Goal: Task Accomplishment & Management: Complete application form

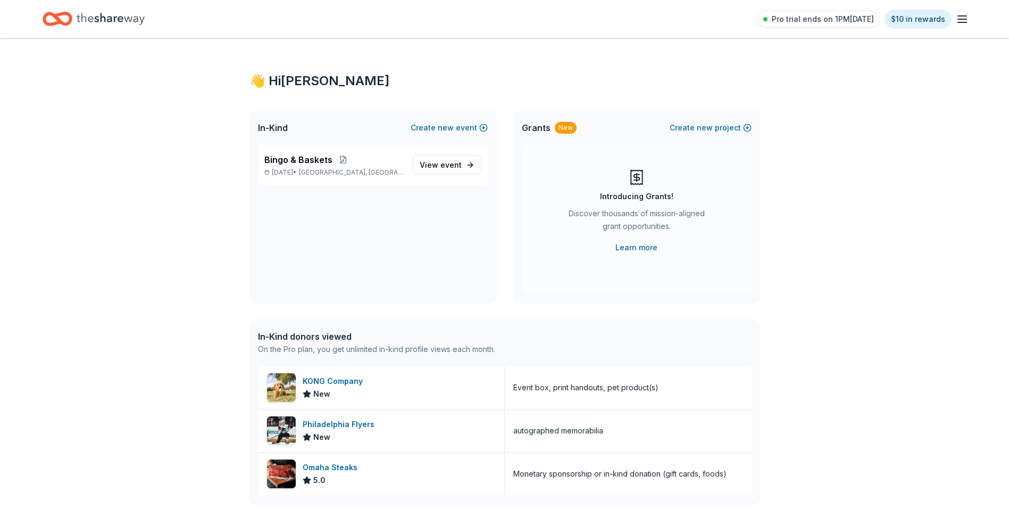
drag, startPoint x: 984, startPoint y: 117, endPoint x: 989, endPoint y: 145, distance: 28.5
click at [448, 164] on span "event" at bounding box center [451, 164] width 21 height 9
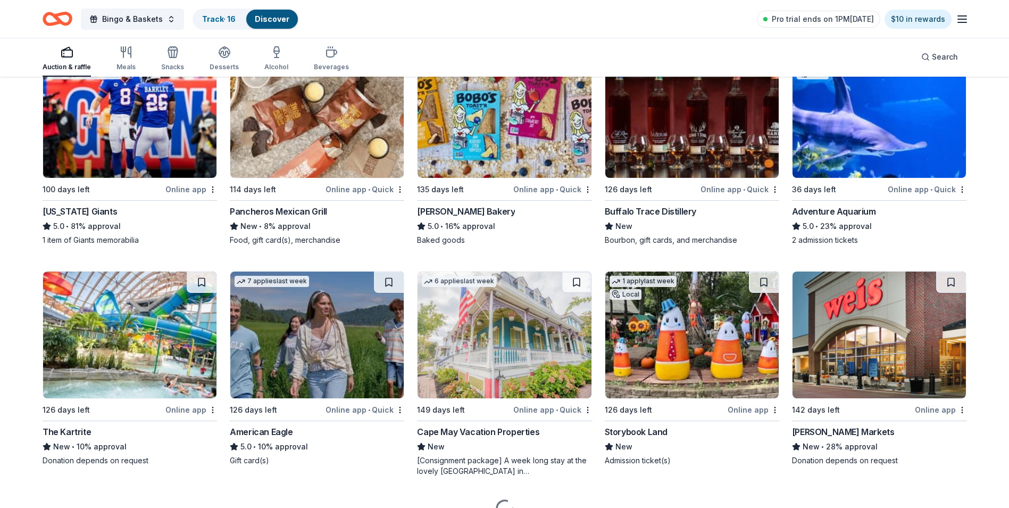
scroll to position [2025, 0]
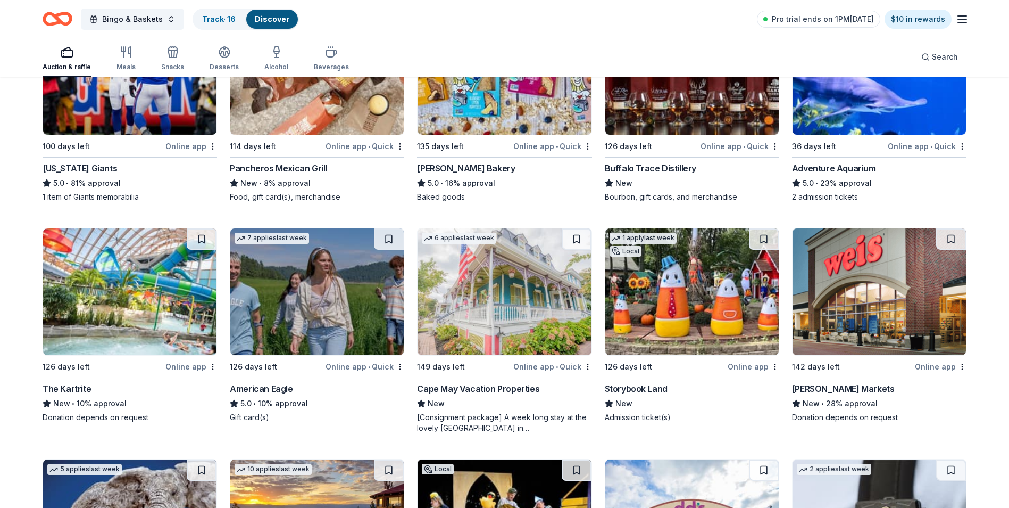
click at [745, 360] on div "Online app" at bounding box center [754, 366] width 52 height 13
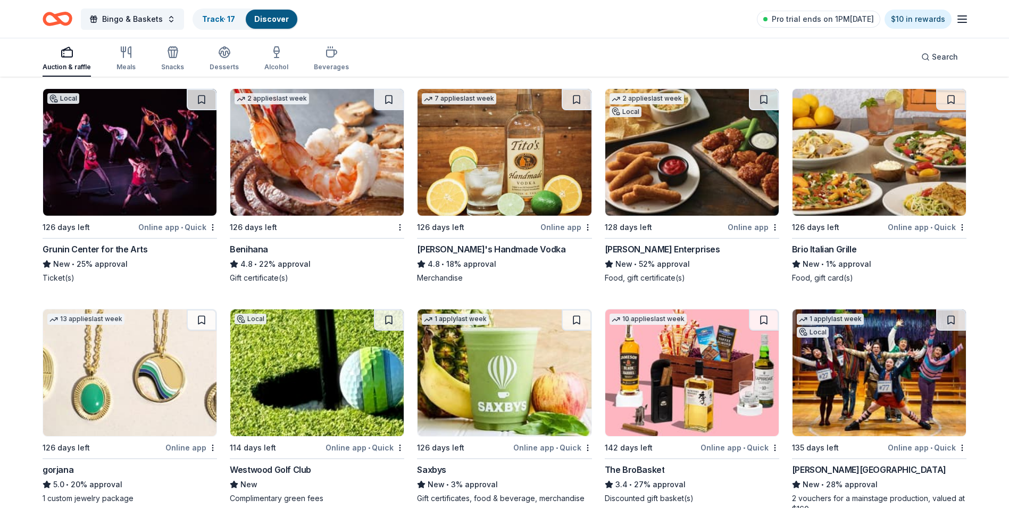
scroll to position [3087, 0]
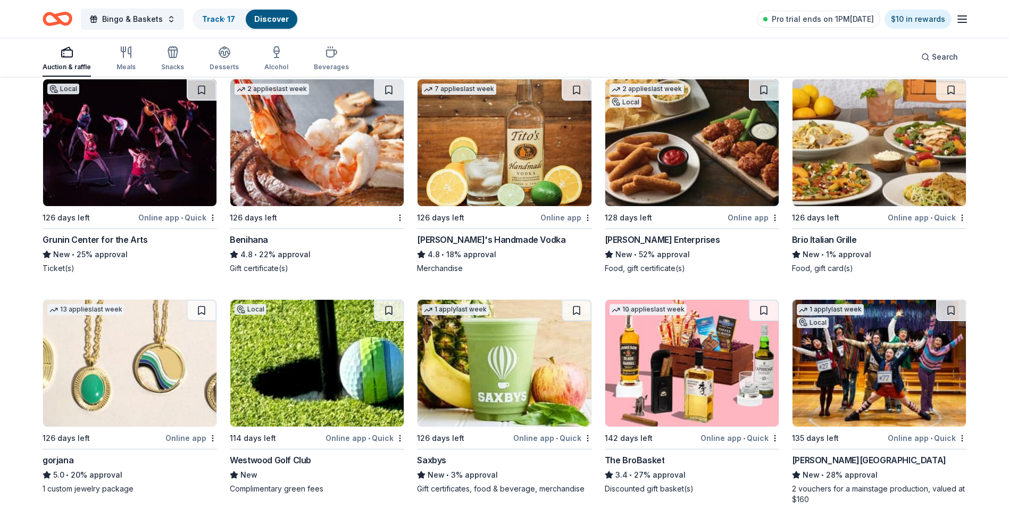
click at [486, 182] on img at bounding box center [504, 142] width 173 height 127
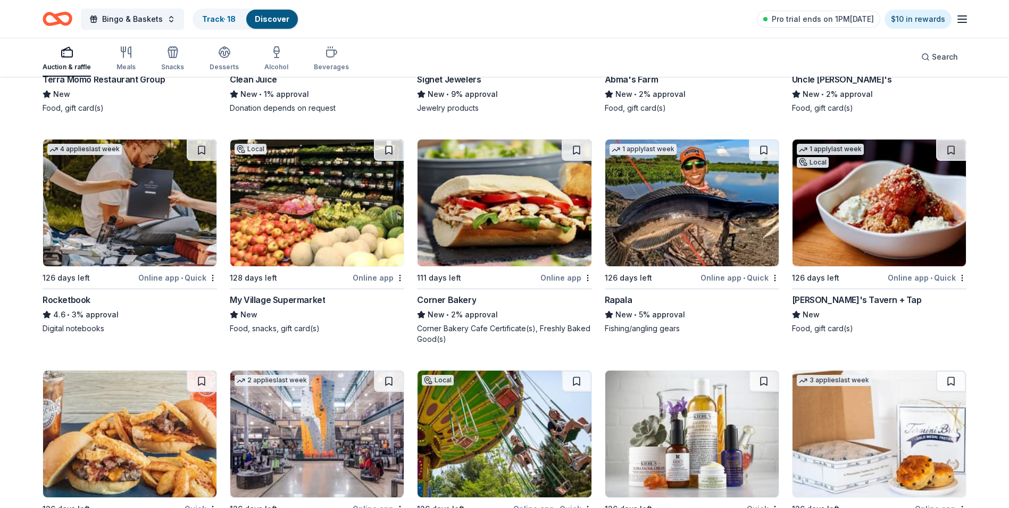
scroll to position [5258, 0]
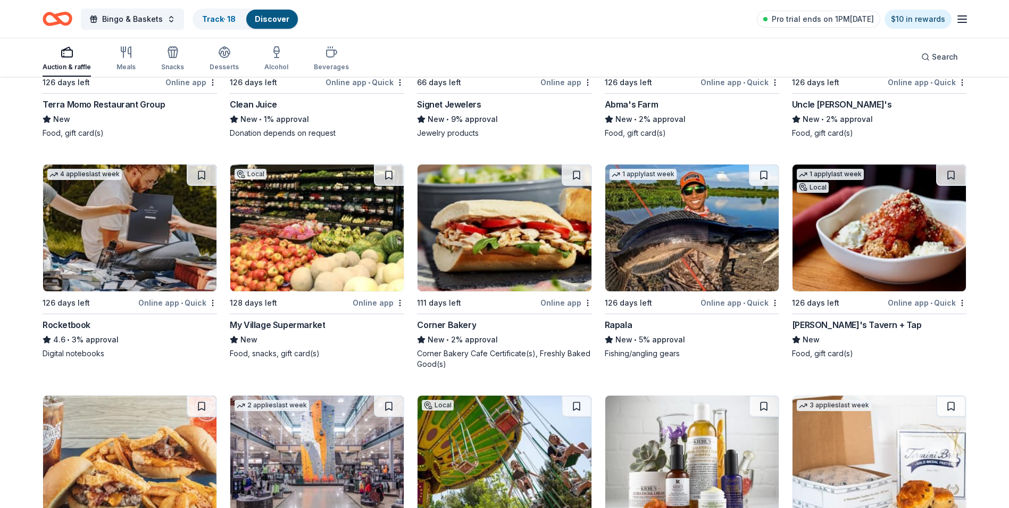
click at [890, 264] on img at bounding box center [879, 227] width 173 height 127
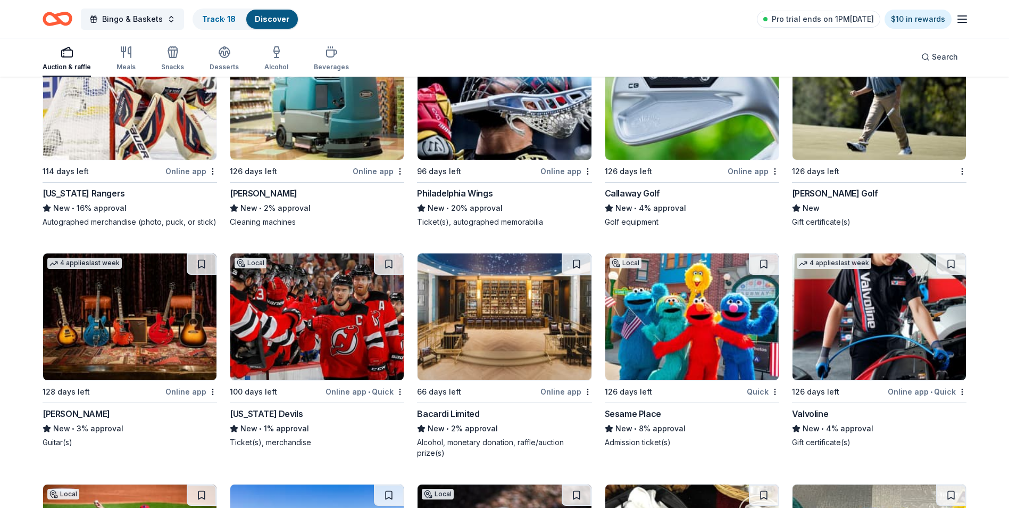
scroll to position [6749, 0]
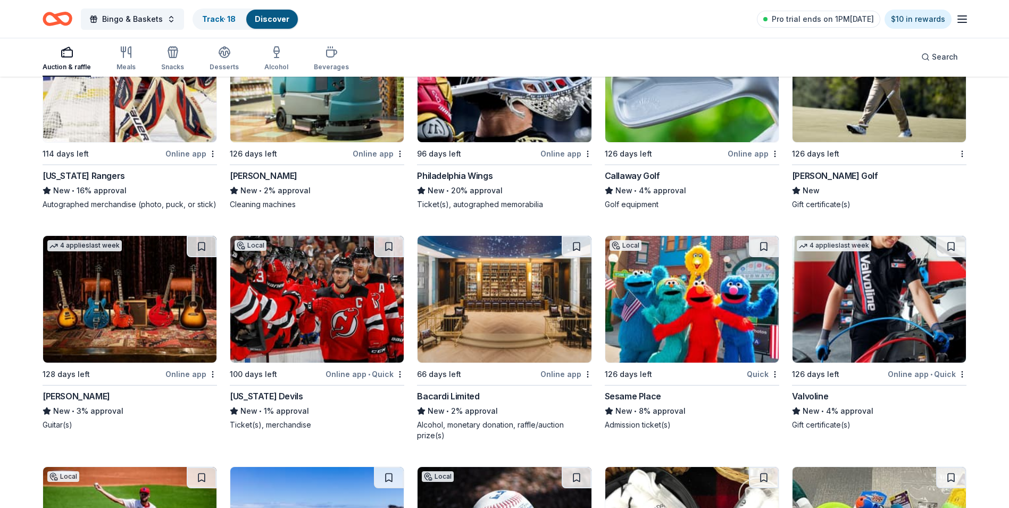
click at [695, 338] on img at bounding box center [691, 299] width 173 height 127
click at [304, 325] on img at bounding box center [316, 299] width 173 height 127
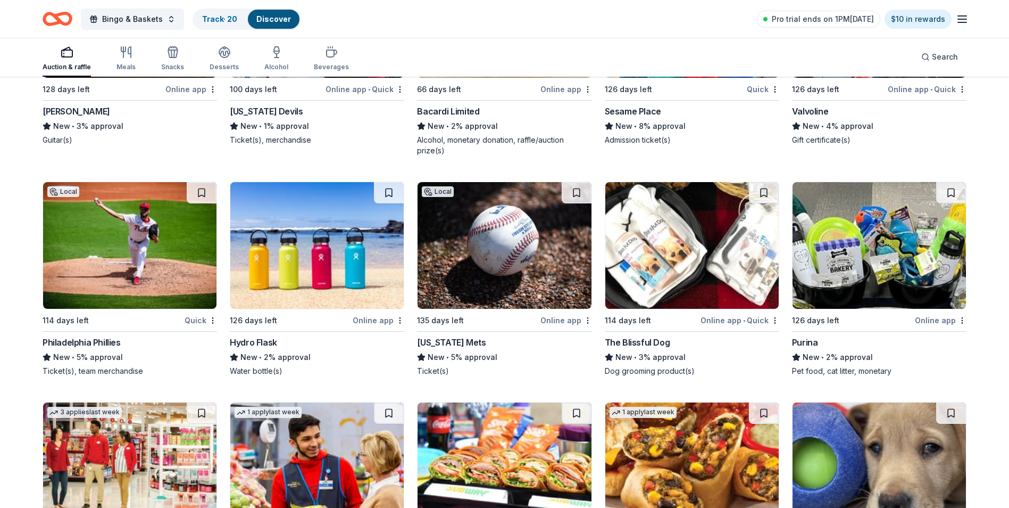
scroll to position [7094, 0]
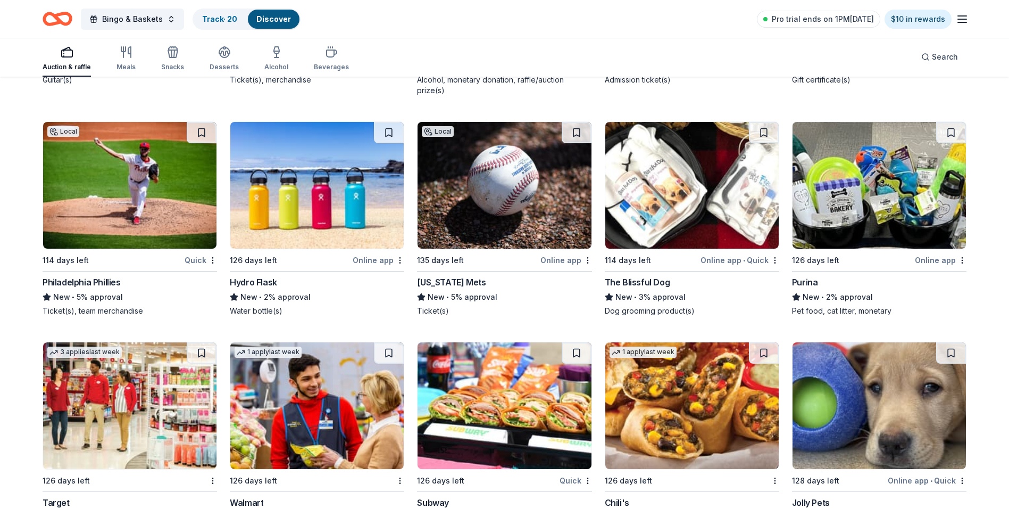
click at [846, 196] on img at bounding box center [879, 185] width 173 height 127
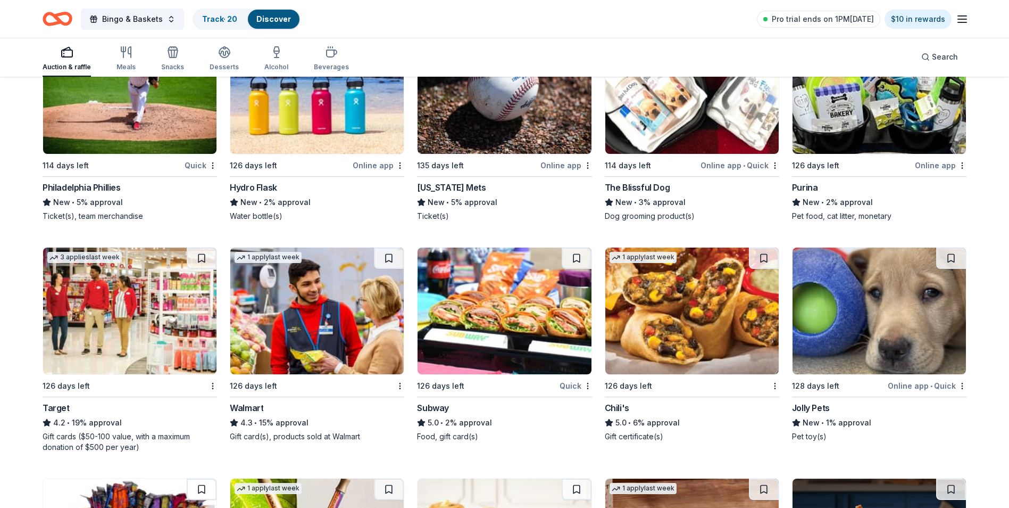
scroll to position [7200, 0]
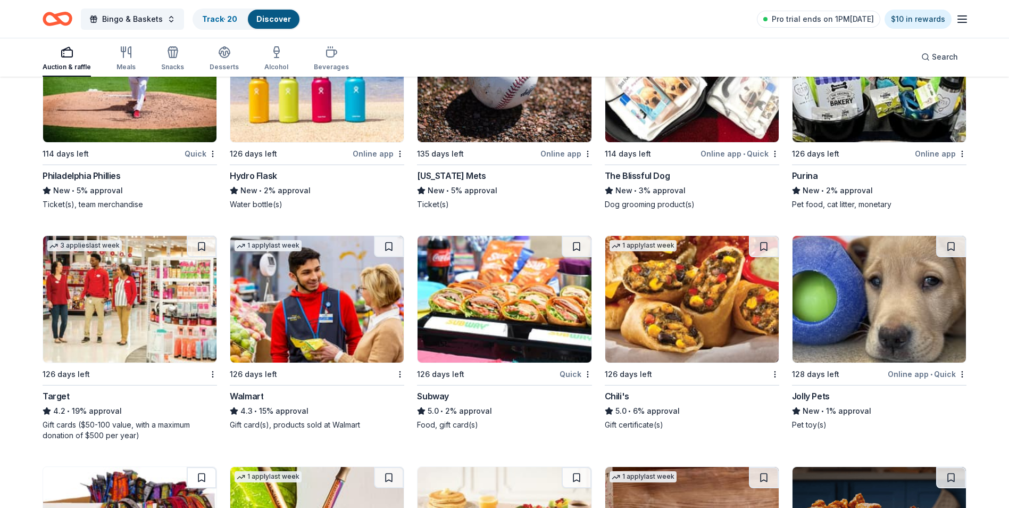
click at [494, 309] on img at bounding box center [504, 299] width 173 height 127
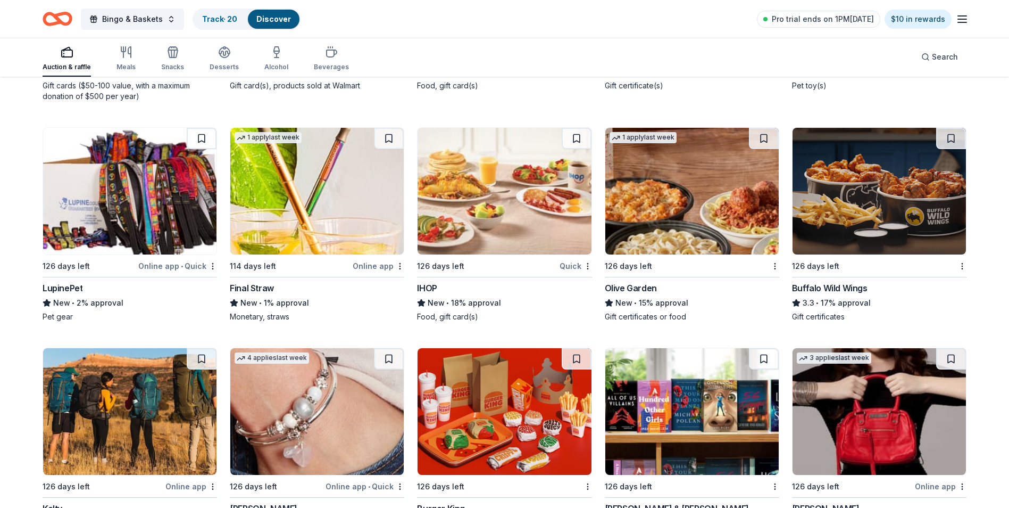
scroll to position [7545, 0]
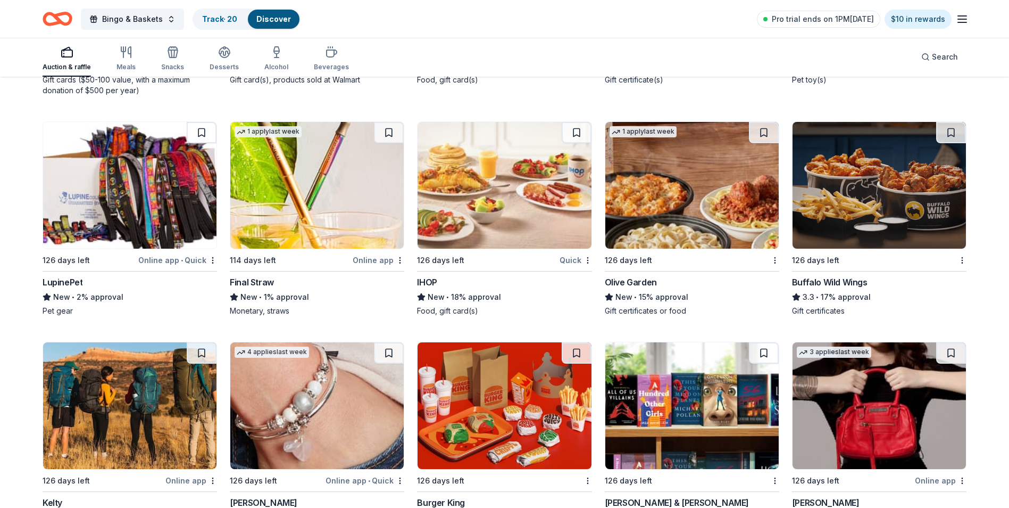
click at [676, 178] on img at bounding box center [691, 185] width 173 height 127
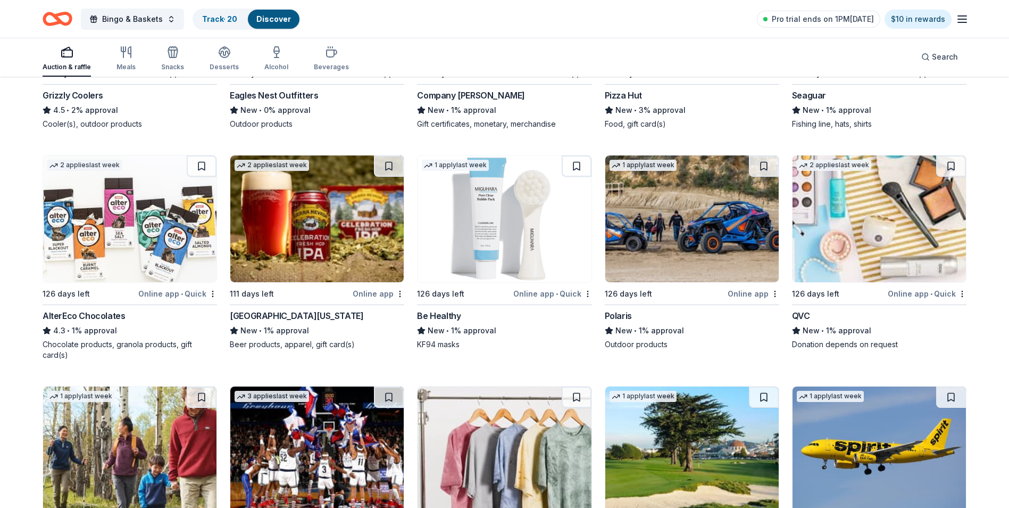
scroll to position [8650, 0]
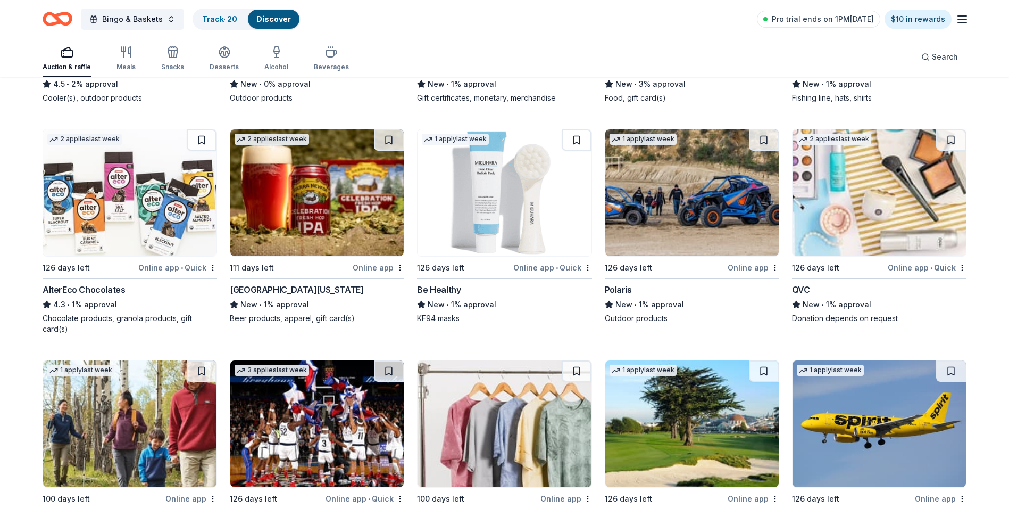
click at [99, 222] on img at bounding box center [129, 192] width 173 height 127
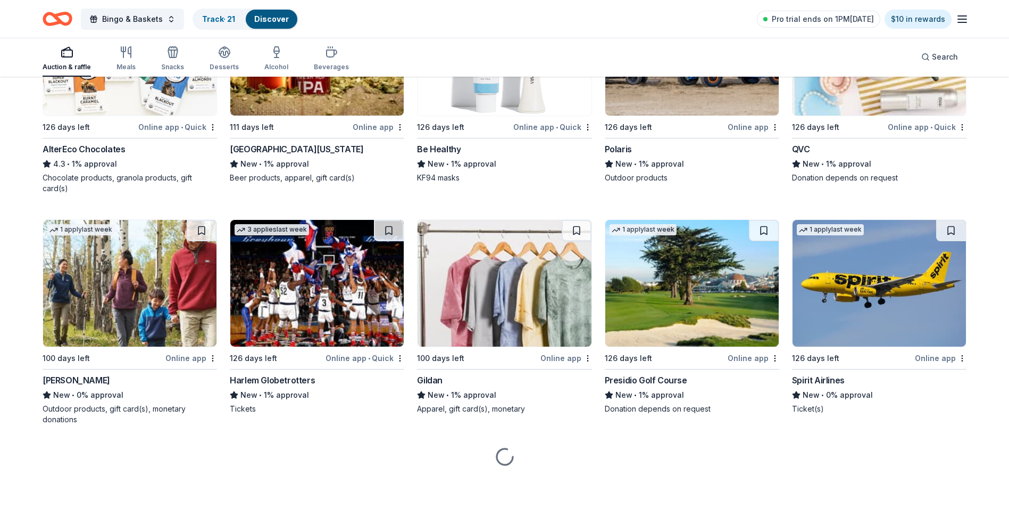
scroll to position [8792, 0]
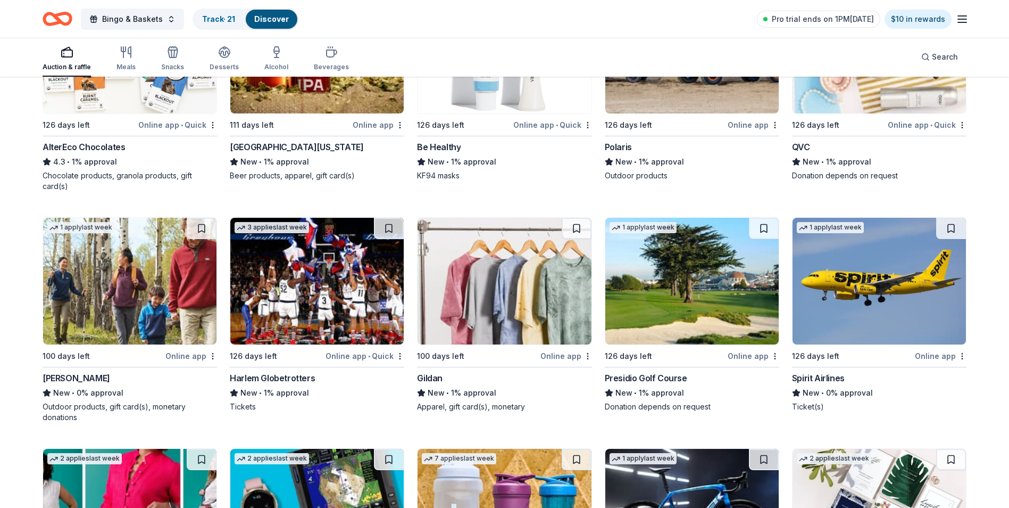
click at [289, 281] on img at bounding box center [316, 281] width 173 height 127
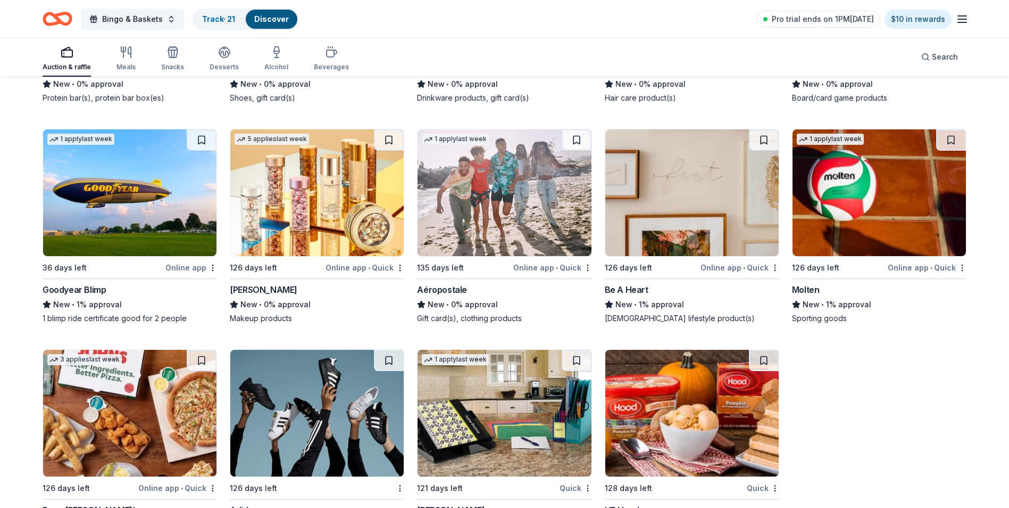
scroll to position [10522, 0]
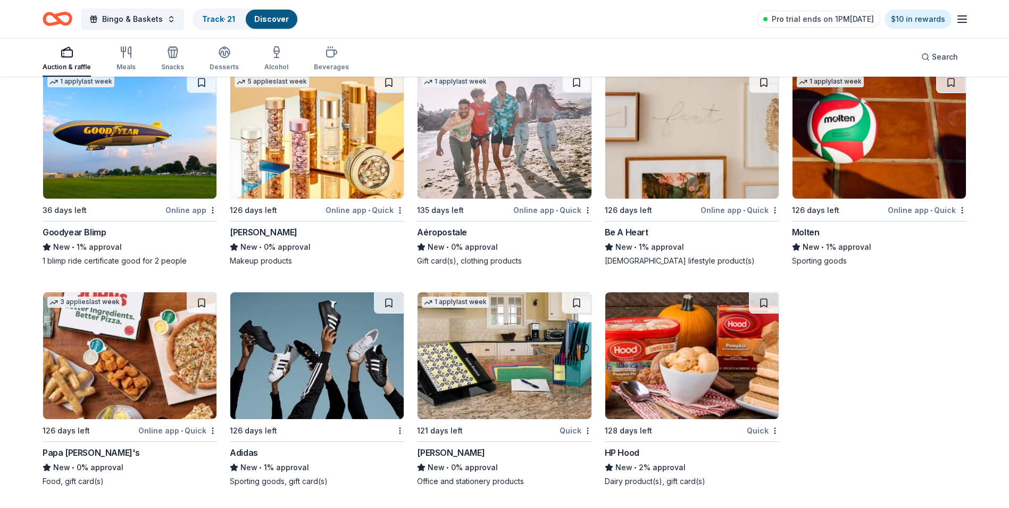
click at [112, 384] on img at bounding box center [129, 355] width 173 height 127
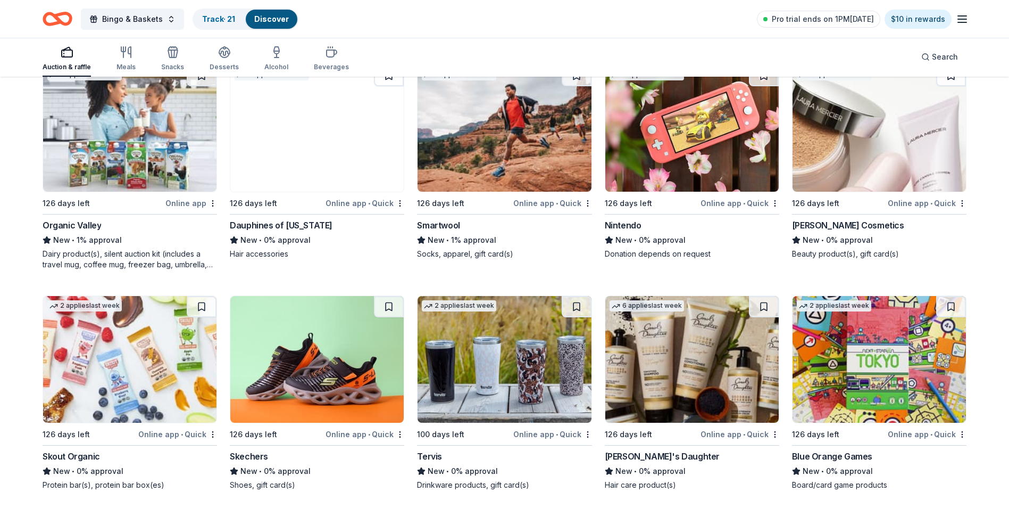
scroll to position [10097, 0]
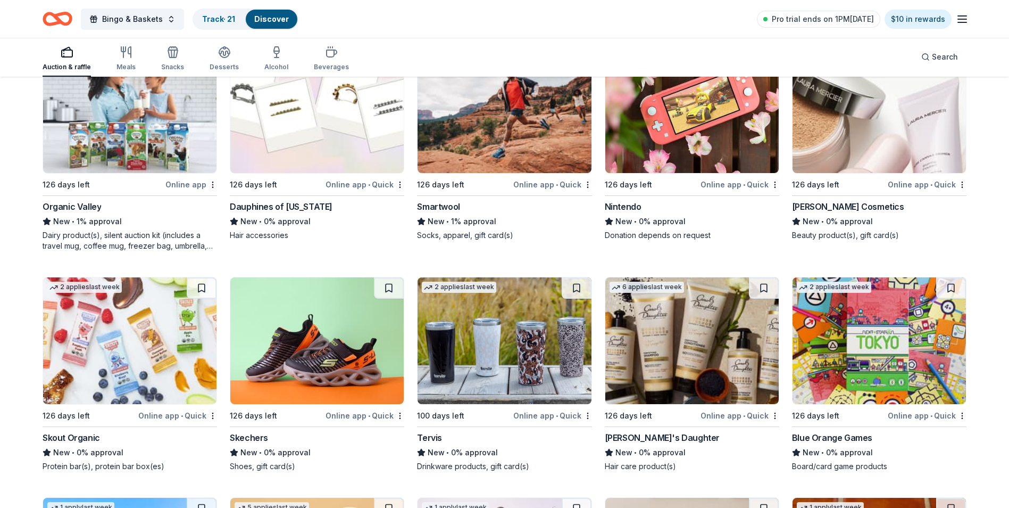
click at [102, 358] on img at bounding box center [129, 340] width 173 height 127
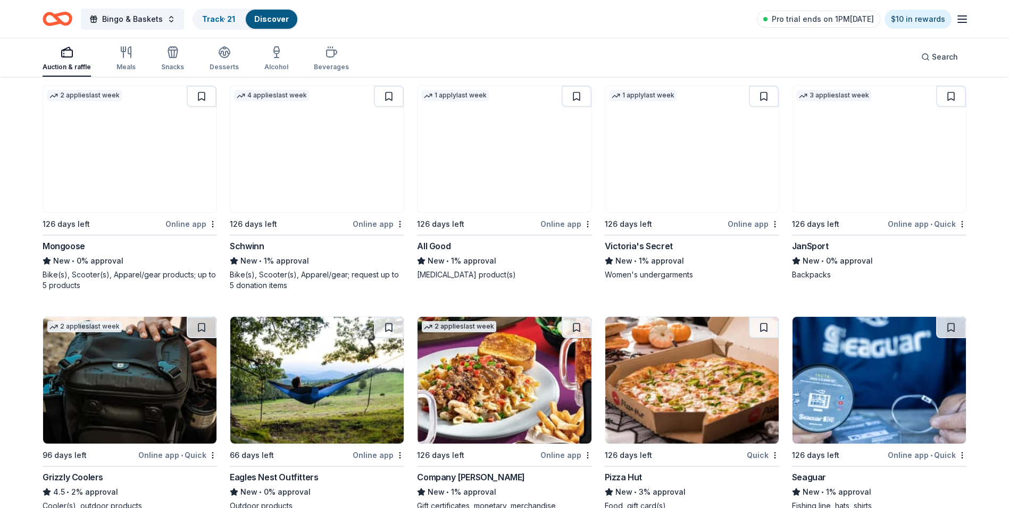
scroll to position [8182, 0]
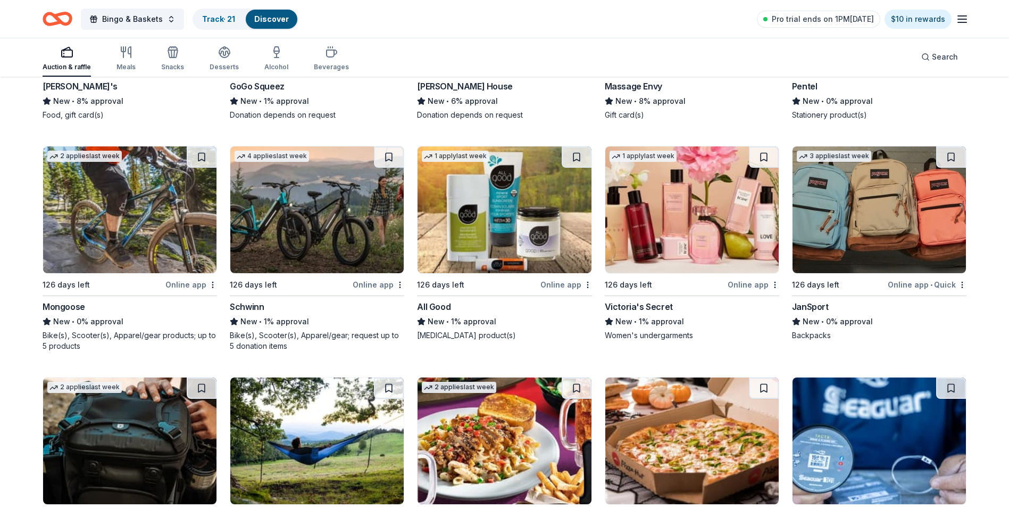
click at [664, 218] on img at bounding box center [691, 209] width 173 height 127
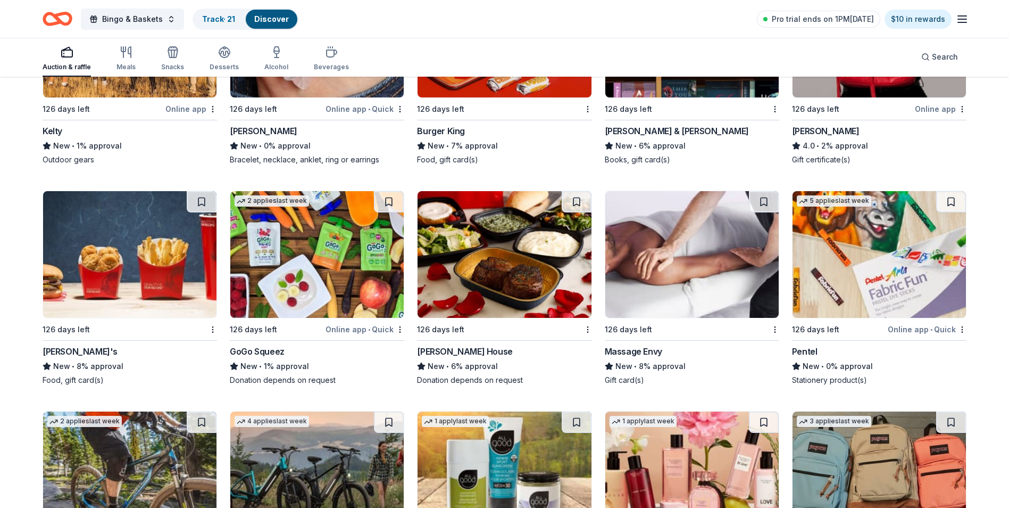
scroll to position [7916, 0]
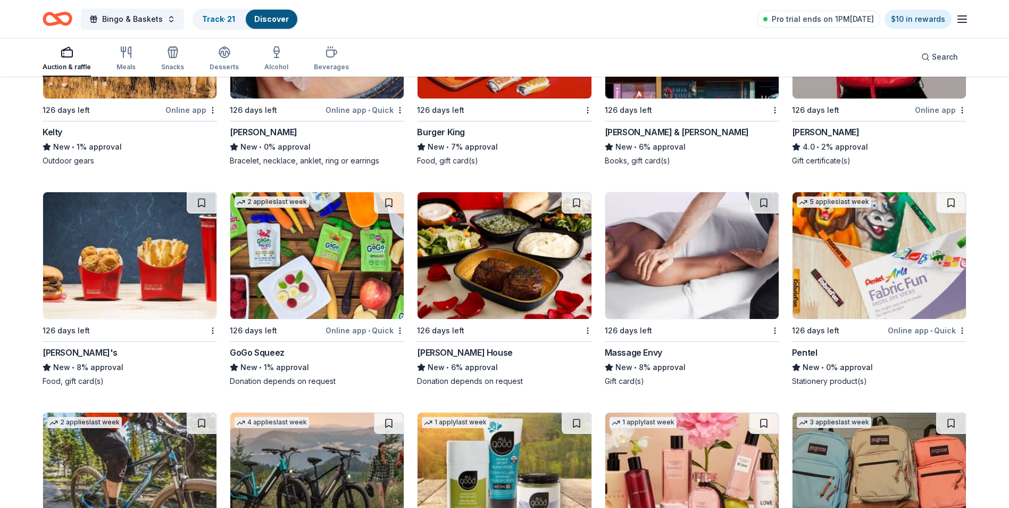
click at [92, 276] on img at bounding box center [129, 255] width 173 height 127
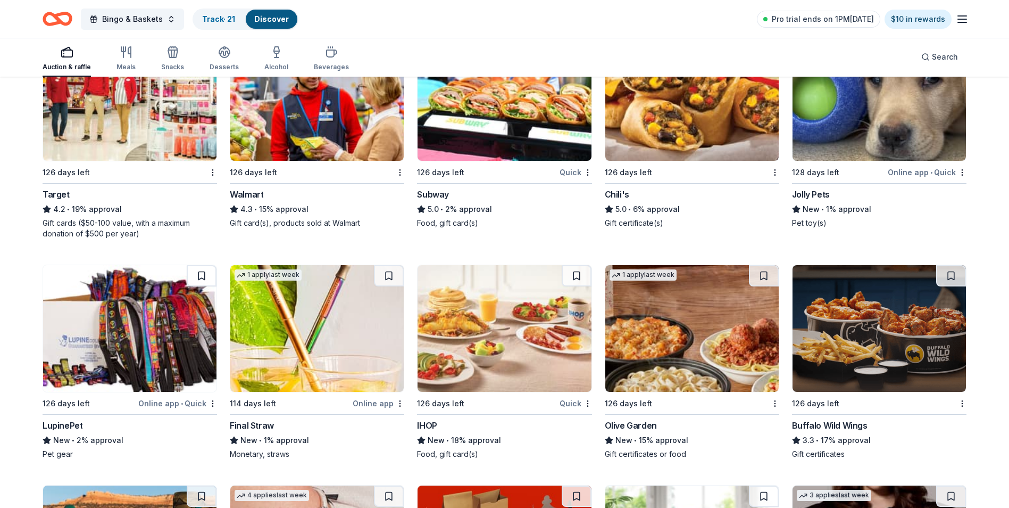
scroll to position [7383, 0]
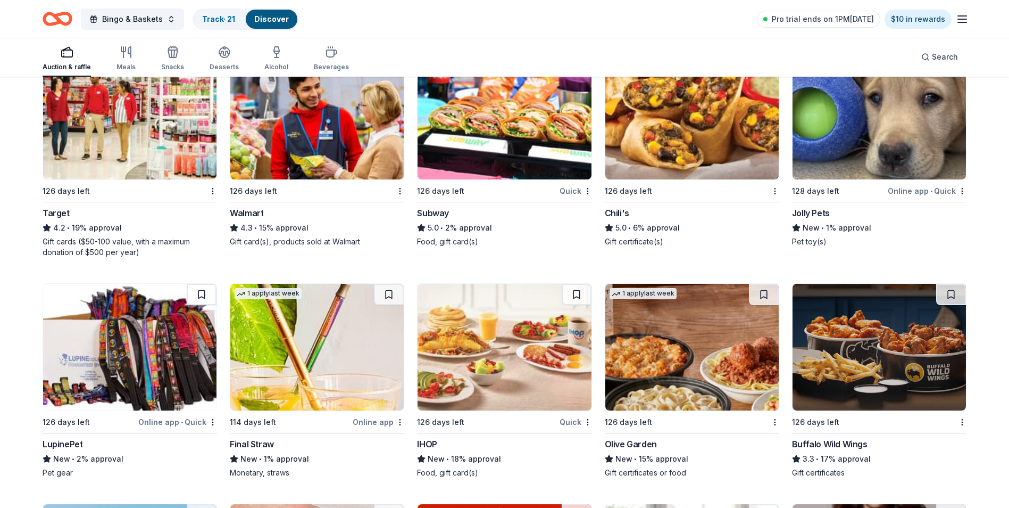
click at [476, 357] on img at bounding box center [504, 347] width 173 height 127
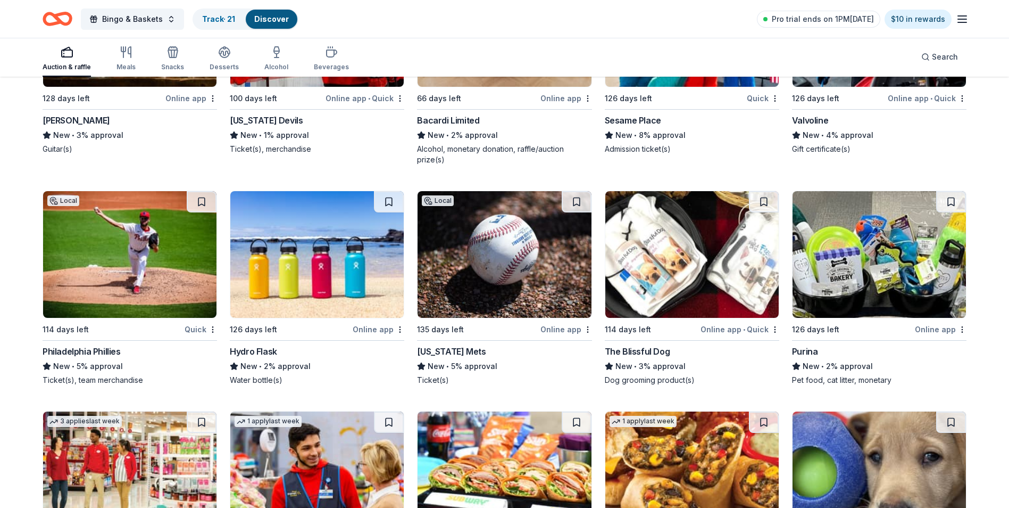
scroll to position [6958, 0]
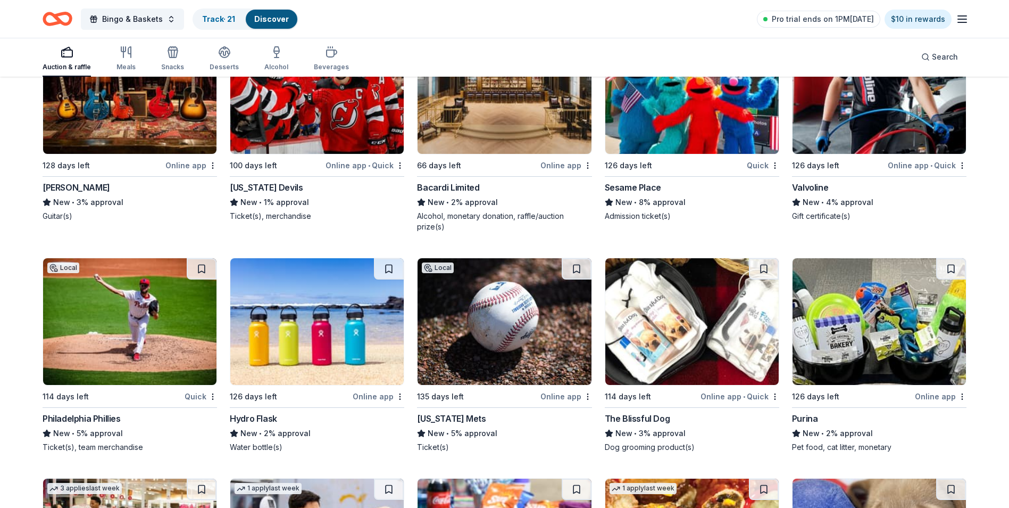
click at [638, 332] on img at bounding box center [691, 321] width 173 height 127
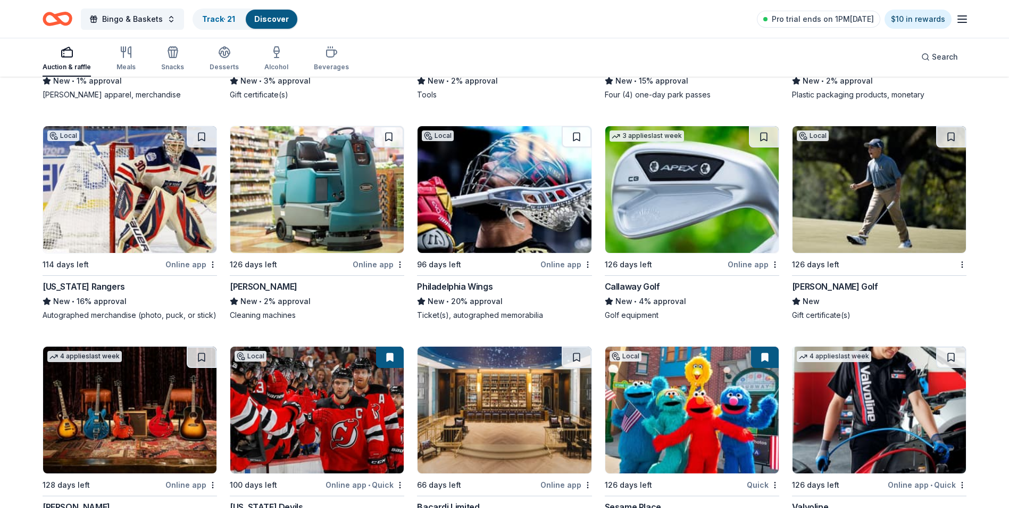
scroll to position [6532, 0]
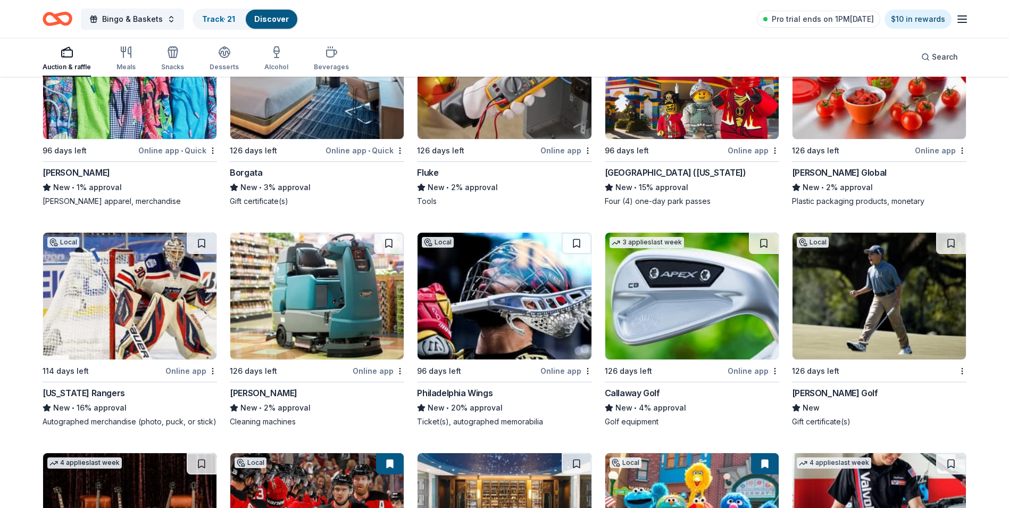
click at [488, 286] on img at bounding box center [504, 295] width 173 height 127
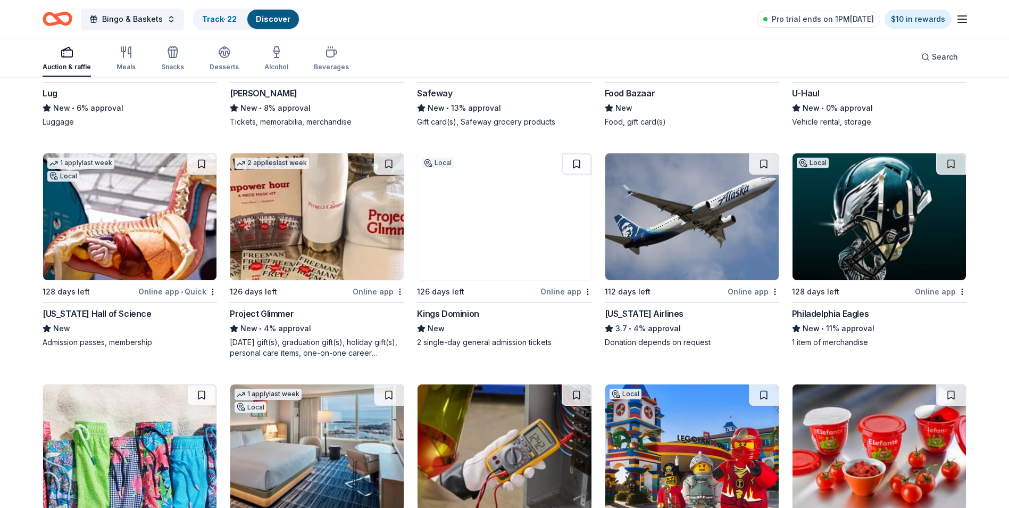
scroll to position [6160, 0]
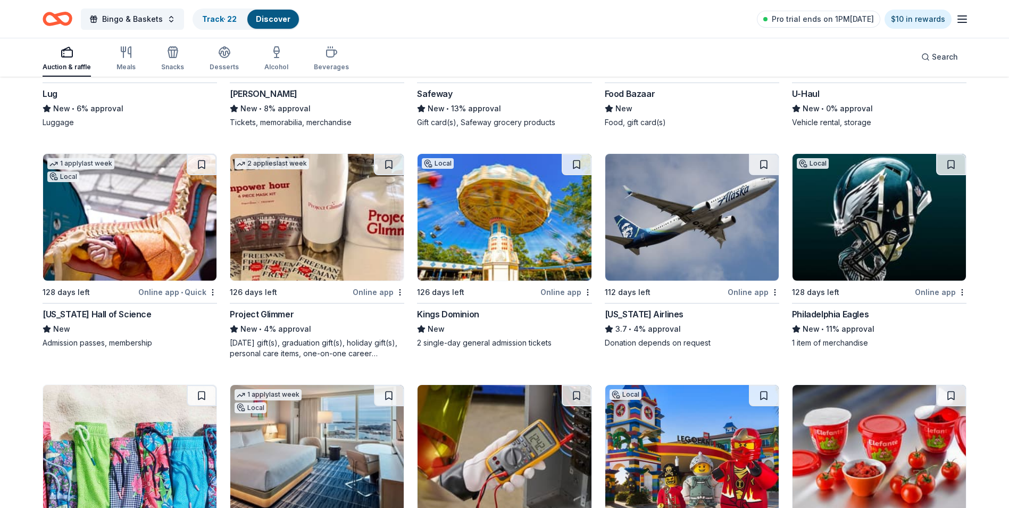
click at [505, 260] on img at bounding box center [504, 217] width 173 height 127
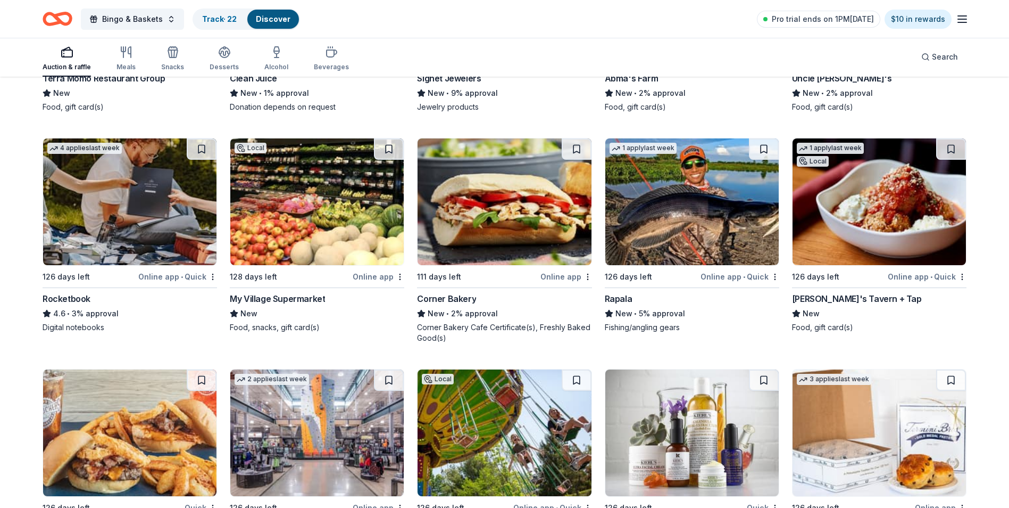
scroll to position [5255, 0]
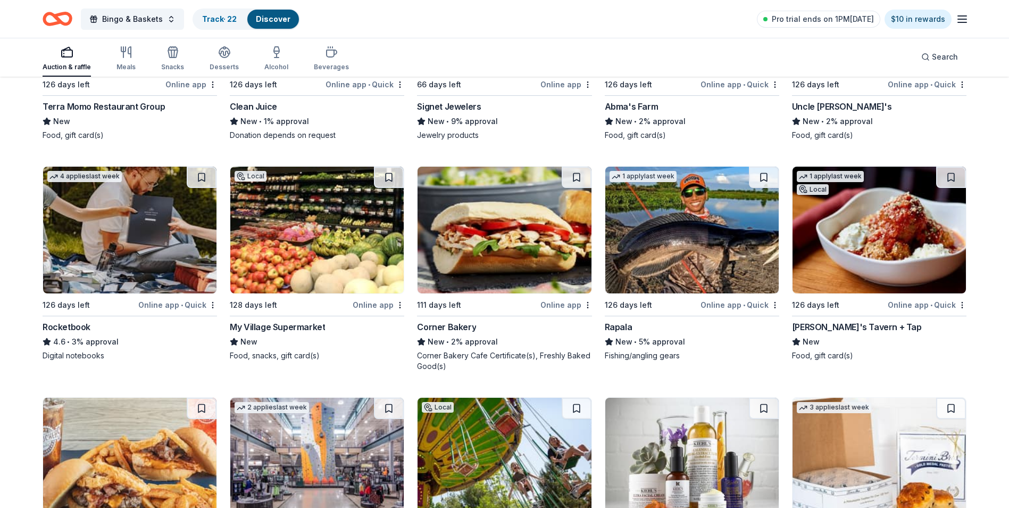
click at [493, 265] on img at bounding box center [504, 230] width 173 height 127
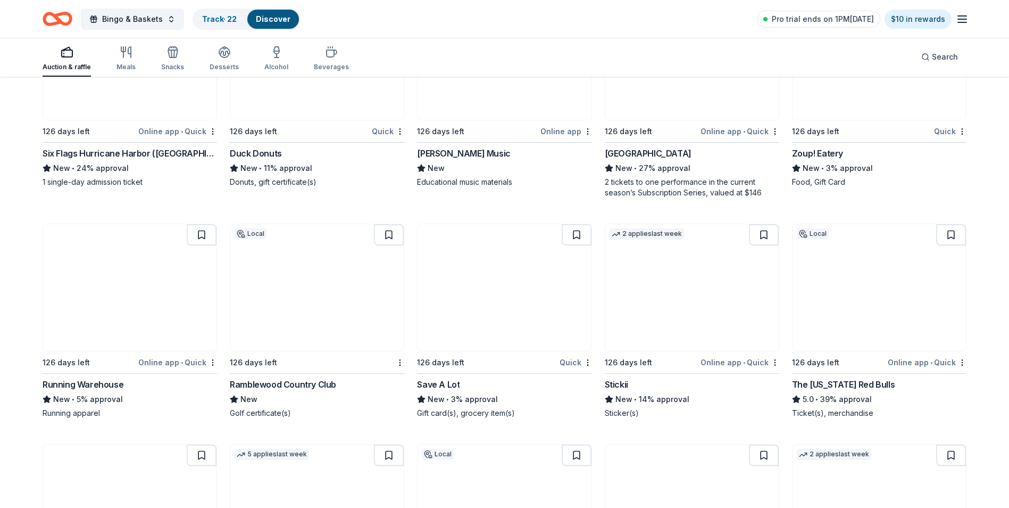
scroll to position [4511, 0]
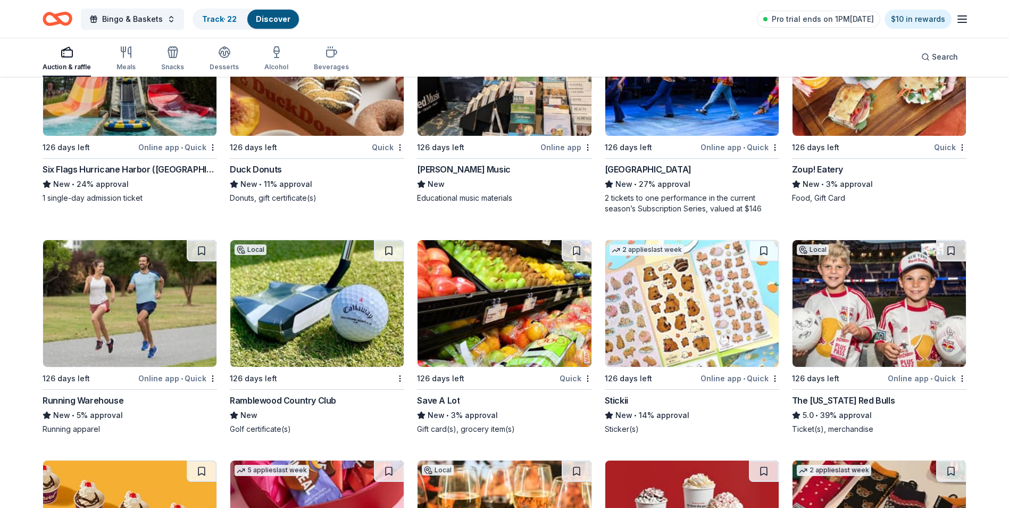
click at [487, 280] on img at bounding box center [504, 303] width 173 height 127
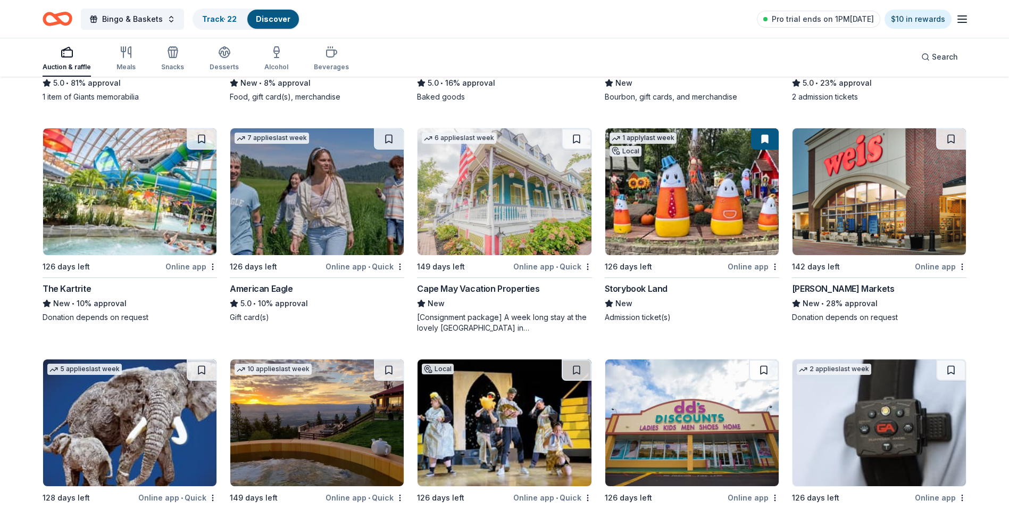
scroll to position [2063, 0]
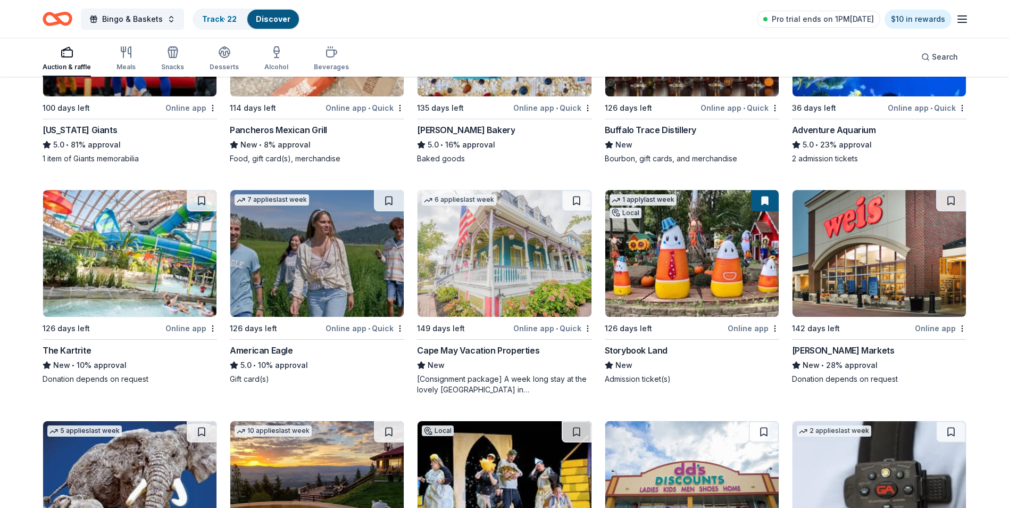
click at [491, 255] on img at bounding box center [504, 253] width 173 height 127
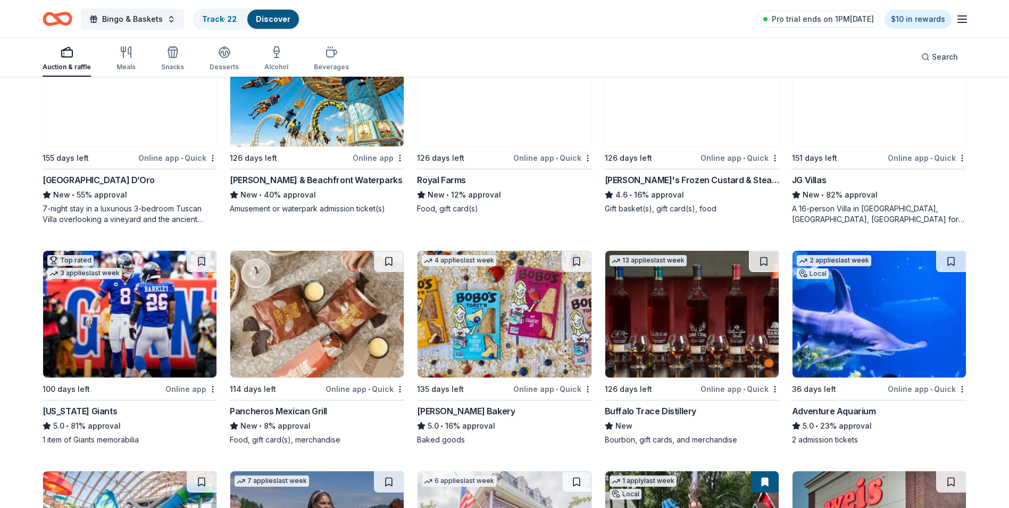
scroll to position [1691, 0]
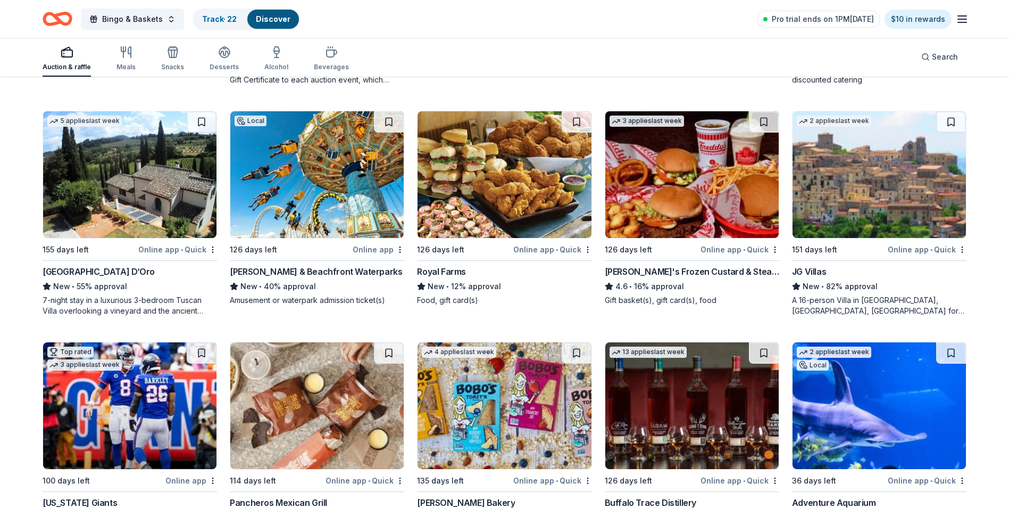
click at [670, 190] on img at bounding box center [691, 174] width 173 height 127
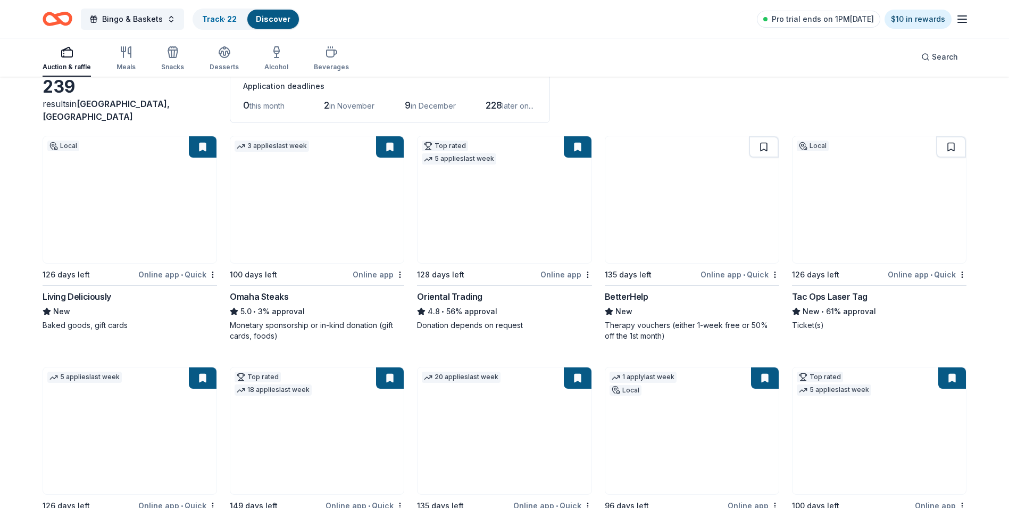
scroll to position [0, 0]
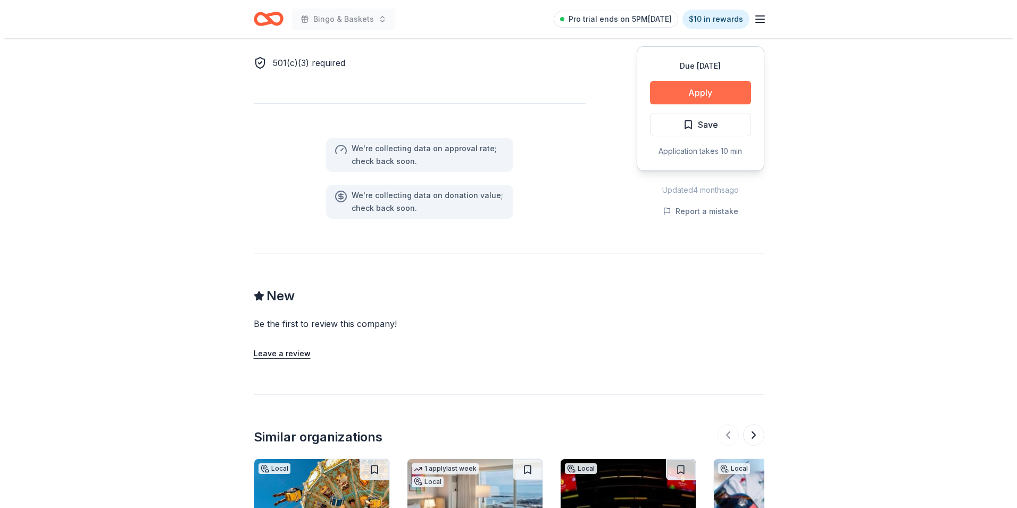
scroll to position [479, 0]
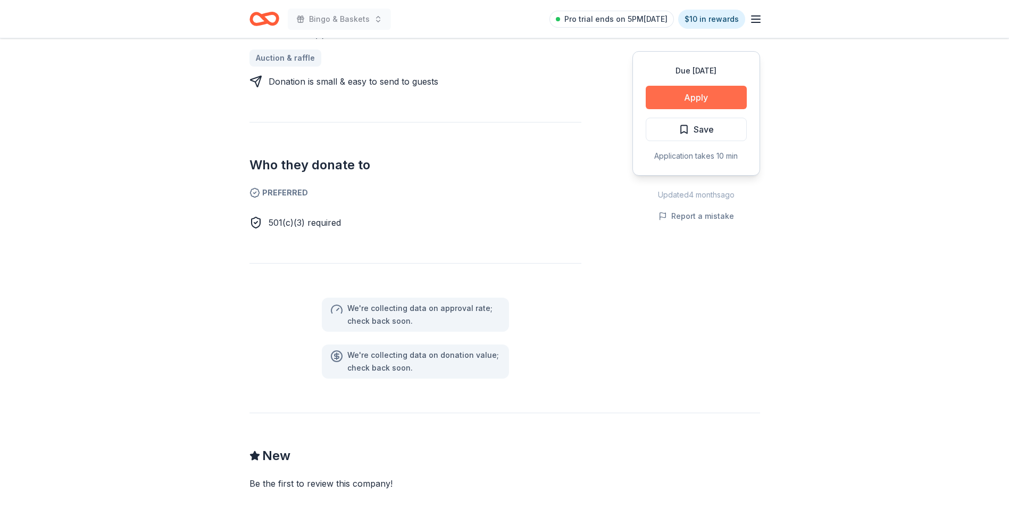
click at [696, 100] on button "Apply" at bounding box center [696, 97] width 101 height 23
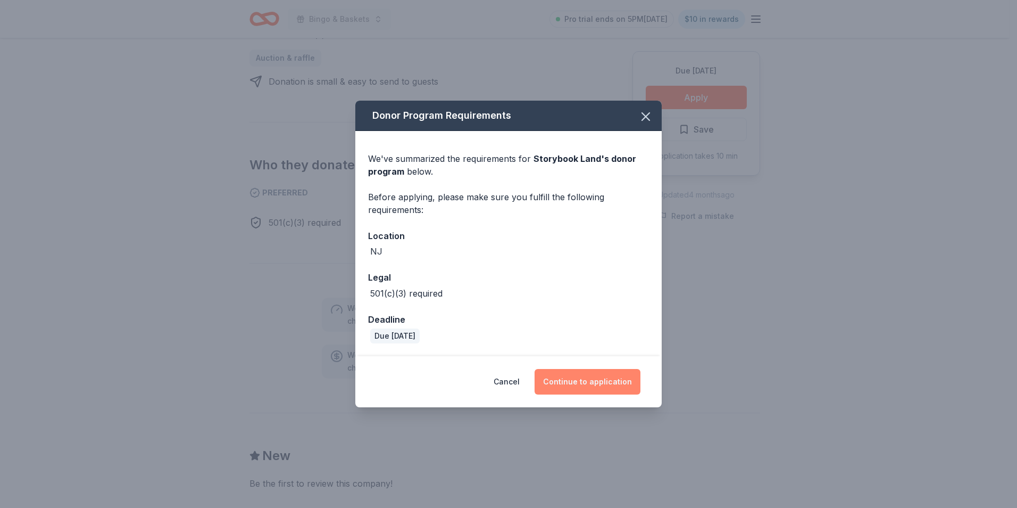
click at [598, 385] on button "Continue to application" at bounding box center [588, 382] width 106 height 26
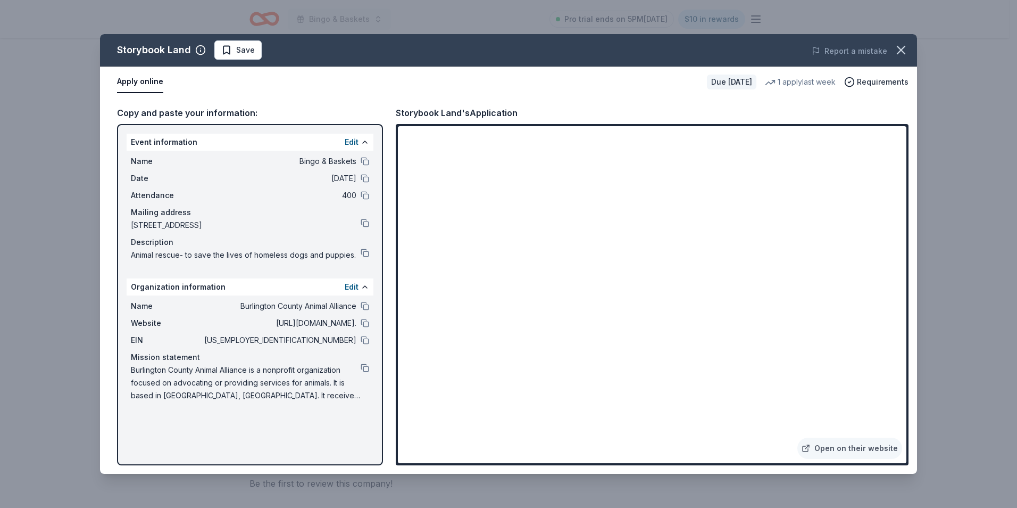
drag, startPoint x: 239, startPoint y: 304, endPoint x: 258, endPoint y: 308, distance: 18.5
click at [286, 308] on span "Burlington County Animal Alliance" at bounding box center [279, 306] width 154 height 13
drag, startPoint x: 226, startPoint y: 305, endPoint x: 265, endPoint y: 306, distance: 39.4
click at [265, 306] on span "Burlington County Animal Alliance" at bounding box center [279, 306] width 154 height 13
drag, startPoint x: 125, startPoint y: 366, endPoint x: 188, endPoint y: 366, distance: 63.3
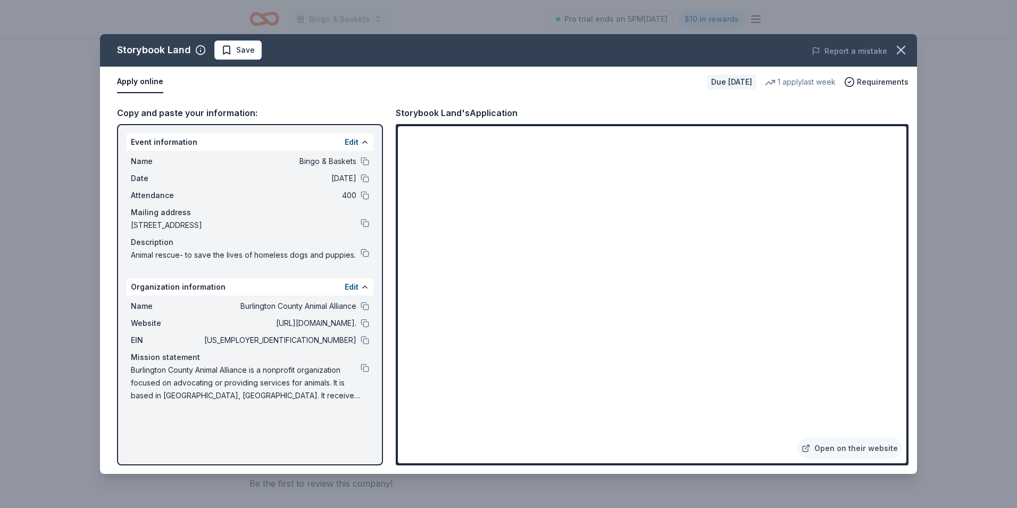
click at [188, 366] on div "Event information Edit Name Bingo & Baskets Date 03/20/26 Attendance 400 Mailin…" at bounding box center [250, 294] width 266 height 341
drag, startPoint x: 129, startPoint y: 367, endPoint x: 303, endPoint y: 373, distance: 174.1
click at [303, 373] on div "Name Burlington County Animal Alliance Website http://www.bcaaofnj.org. EIN 22-…" at bounding box center [250, 350] width 247 height 111
drag, startPoint x: 317, startPoint y: 226, endPoint x: 171, endPoint y: 223, distance: 145.8
click at [171, 223] on span "907 Orlando Road, Cherry Hill Township, NJ 08034" at bounding box center [246, 225] width 230 height 13
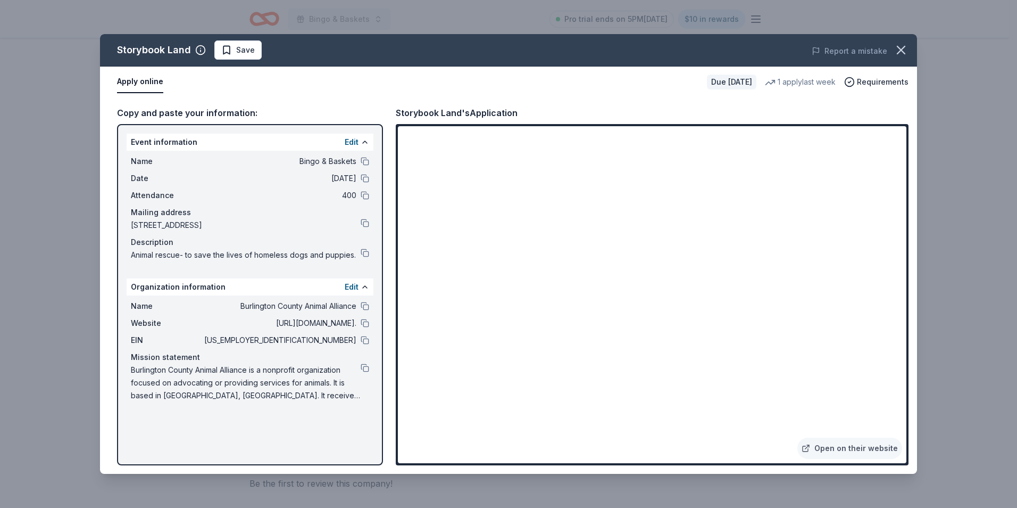
drag, startPoint x: 398, startPoint y: 333, endPoint x: 274, endPoint y: 46, distance: 312.4
click at [230, 47] on span "Save" at bounding box center [238, 50] width 34 height 13
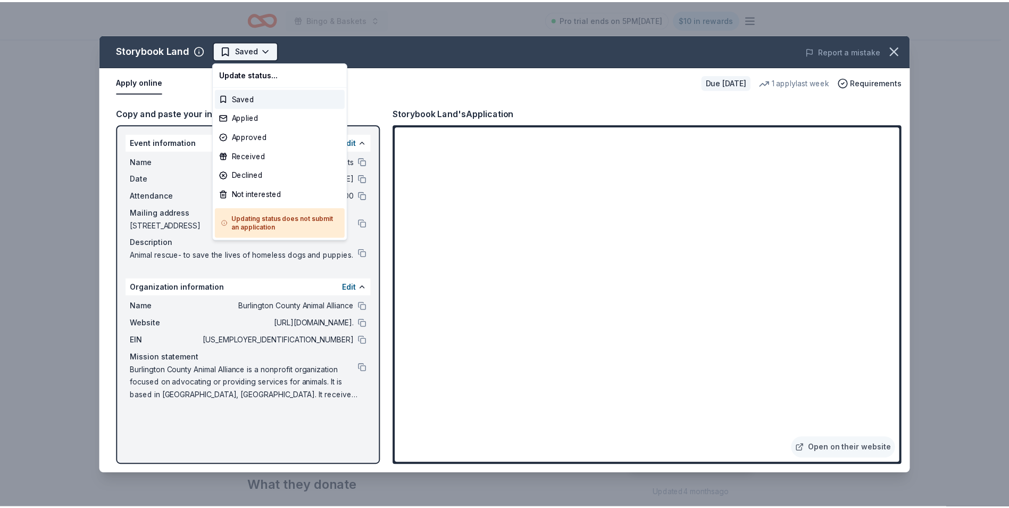
scroll to position [0, 0]
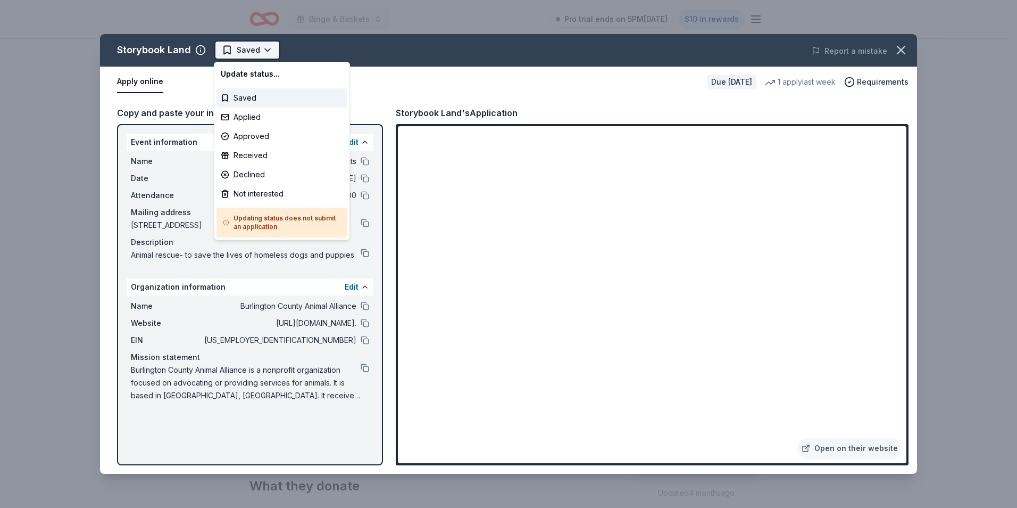
click at [271, 52] on html "Bingo & Baskets Pro trial ends on 5PM, 10/17 $10 in rewards Due in 126 days Sha…" at bounding box center [508, 254] width 1017 height 508
click at [249, 115] on div "Applied" at bounding box center [282, 116] width 131 height 19
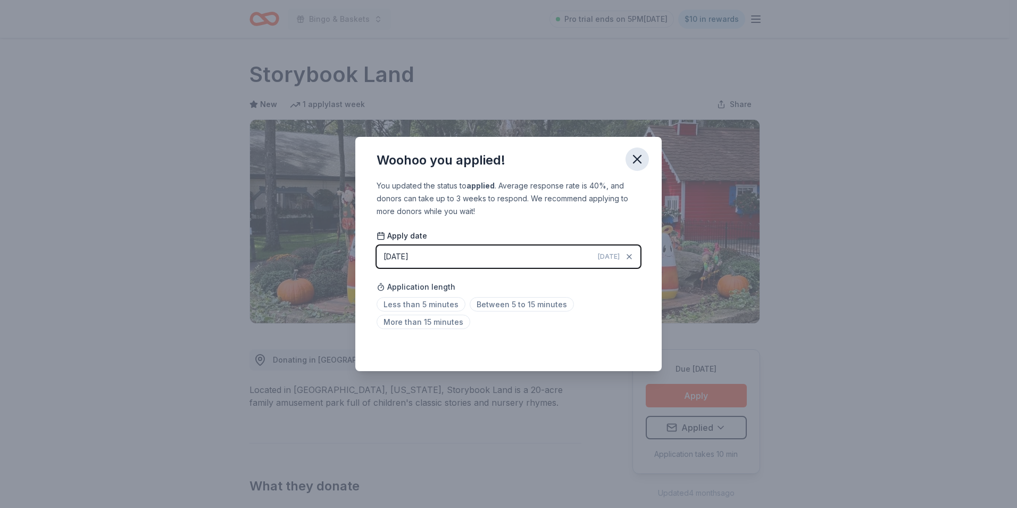
click at [637, 160] on icon "button" at bounding box center [637, 158] width 7 height 7
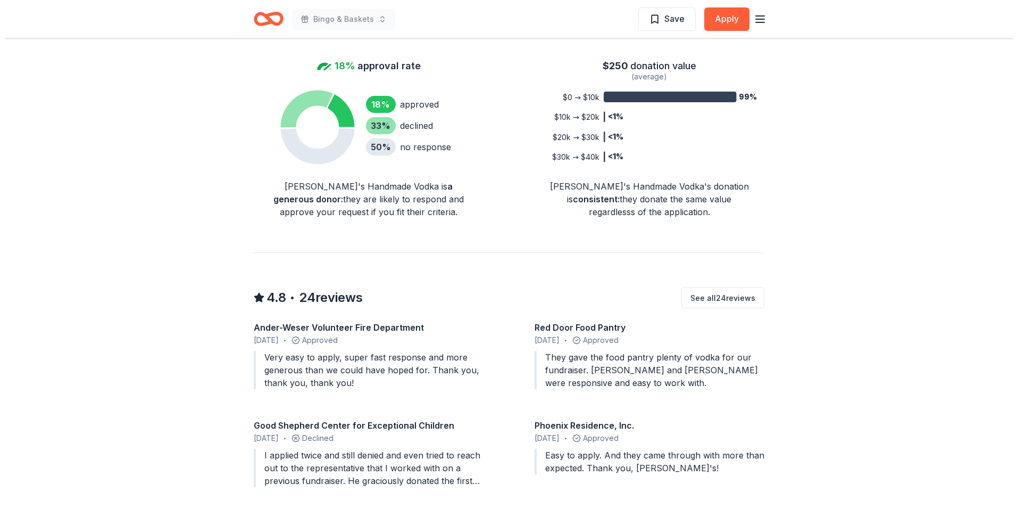
scroll to position [745, 0]
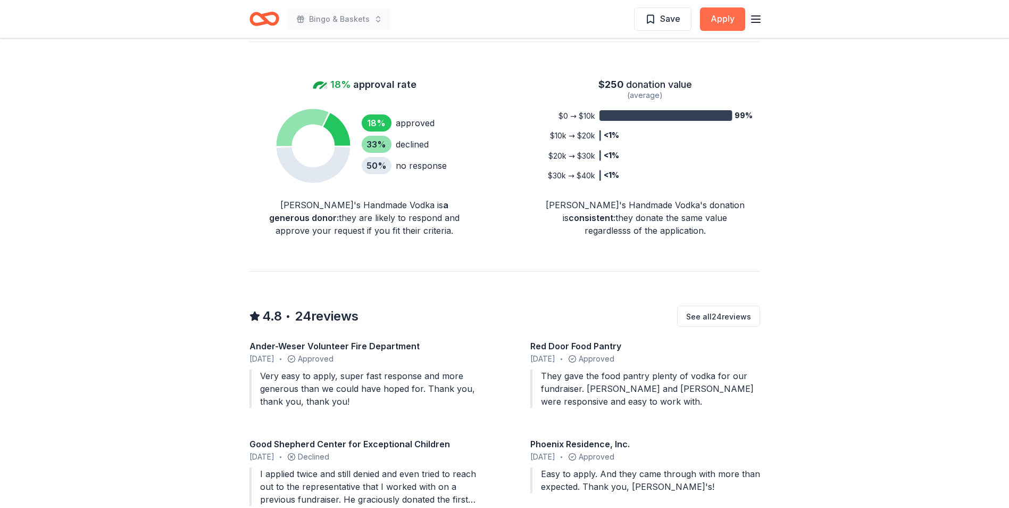
click at [734, 22] on button "Apply" at bounding box center [722, 18] width 45 height 23
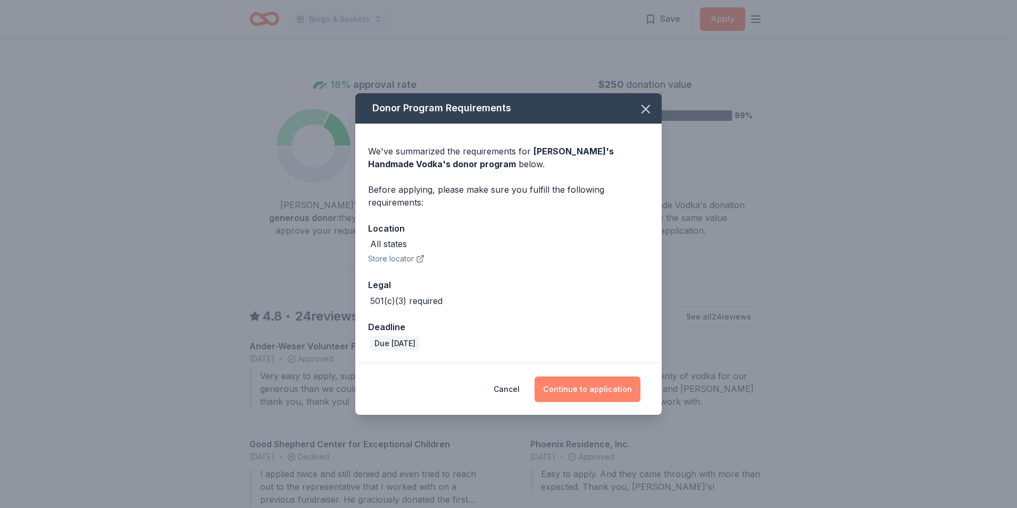
click at [591, 396] on button "Continue to application" at bounding box center [588, 389] width 106 height 26
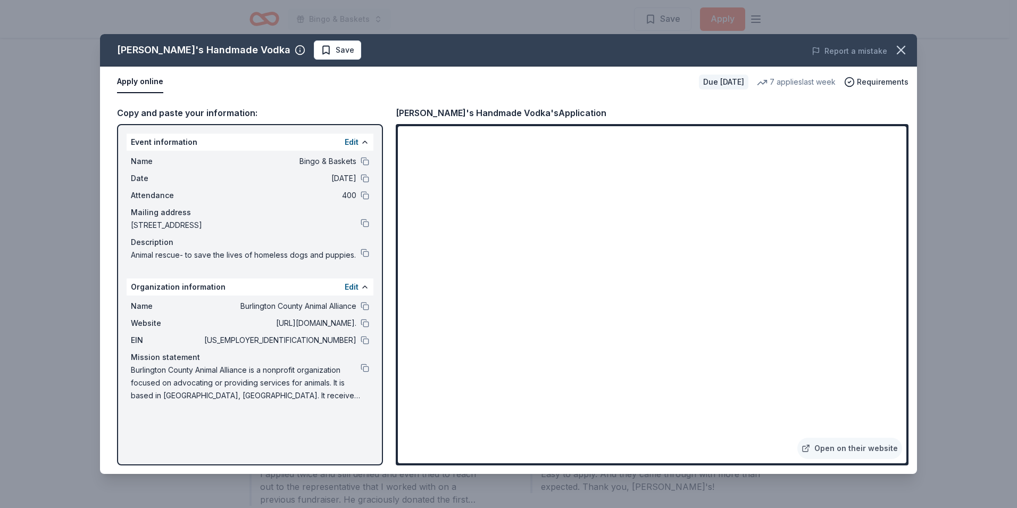
click at [141, 78] on button "Apply online" at bounding box center [140, 82] width 46 height 22
drag, startPoint x: 125, startPoint y: 284, endPoint x: 106, endPoint y: 271, distance: 23.3
click at [106, 270] on div "Copy and paste your information: Event information Edit Name Bingo & Baskets Da…" at bounding box center [508, 285] width 817 height 376
drag, startPoint x: 129, startPoint y: 281, endPoint x: 179, endPoint y: 291, distance: 50.4
click at [179, 291] on div "Organization information Edit" at bounding box center [250, 286] width 247 height 17
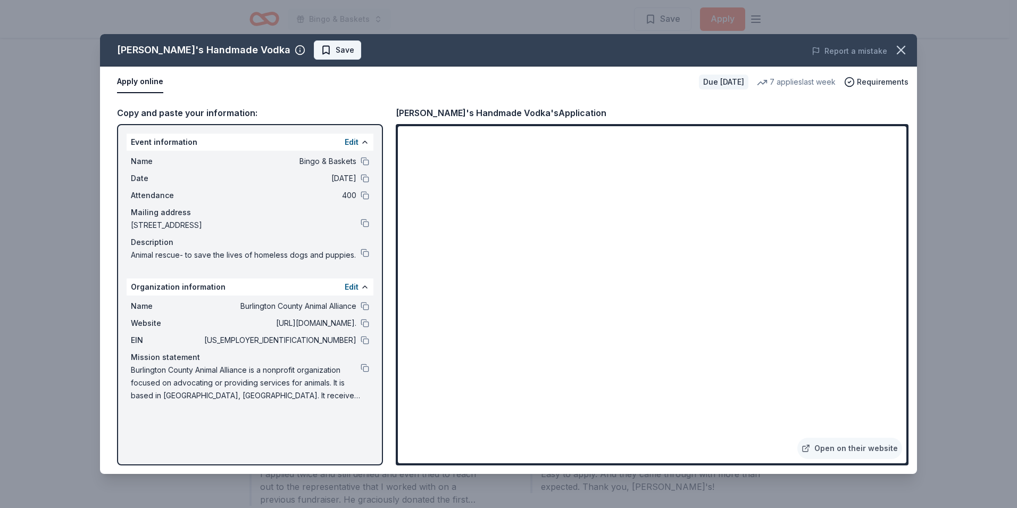
click at [314, 53] on button "Save" at bounding box center [337, 49] width 47 height 19
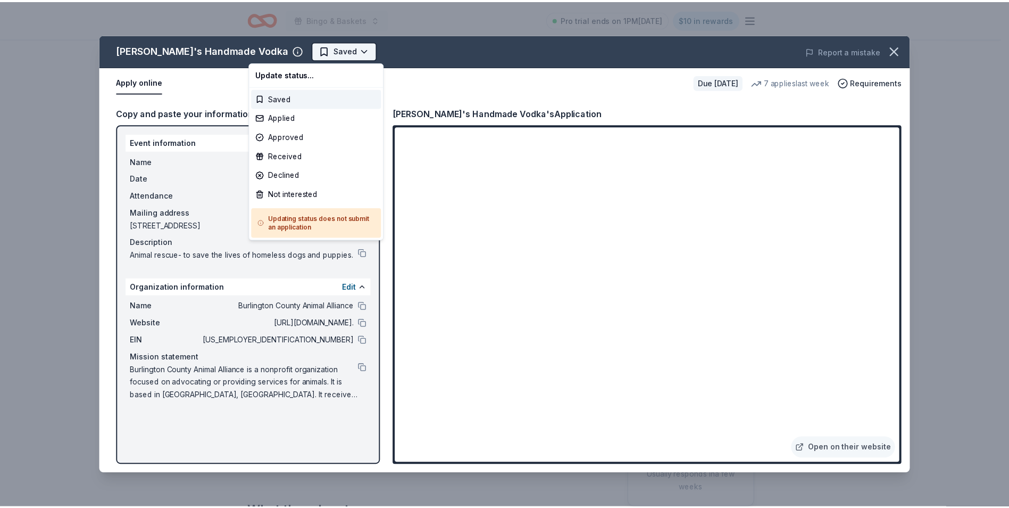
scroll to position [0, 0]
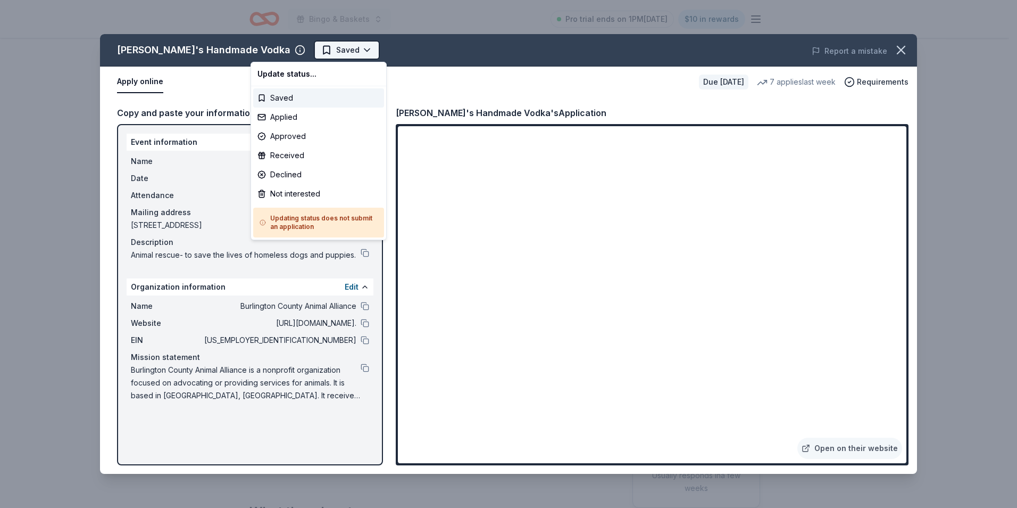
click at [299, 50] on html "Bingo & Baskets Pro trial ends on 1PM, 10/17 $10 in rewards Due in 126 days Sha…" at bounding box center [508, 254] width 1017 height 508
click at [278, 121] on div "Applied" at bounding box center [318, 116] width 131 height 19
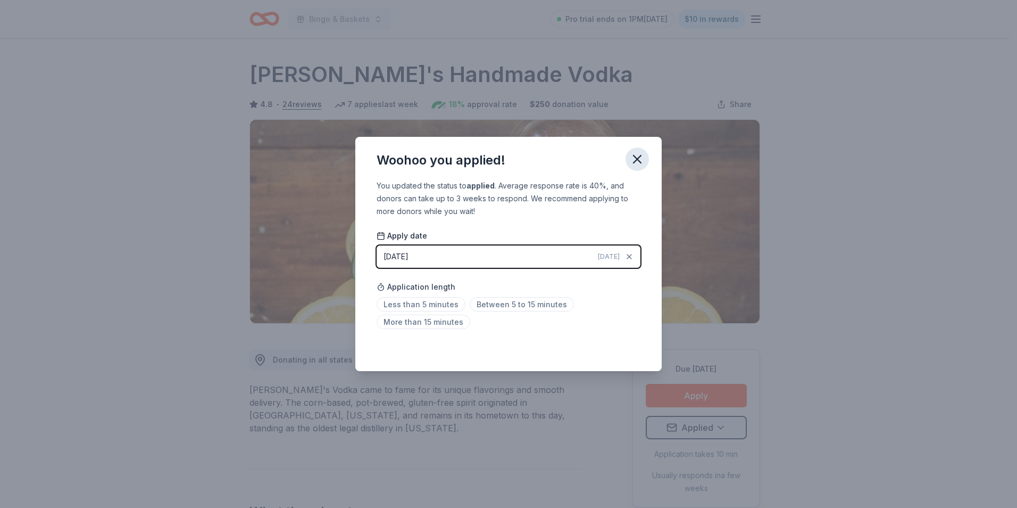
click at [639, 159] on icon "button" at bounding box center [637, 159] width 15 height 15
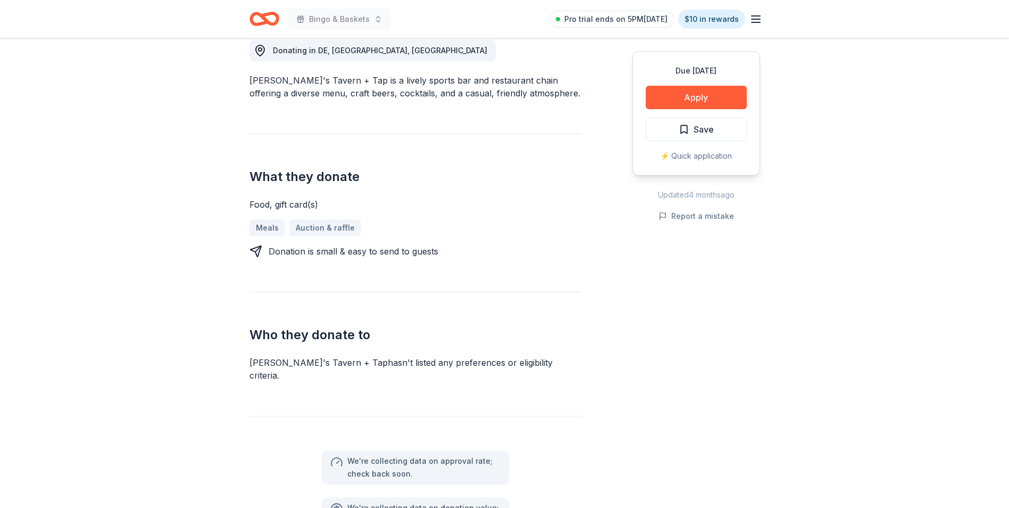
scroll to position [213, 0]
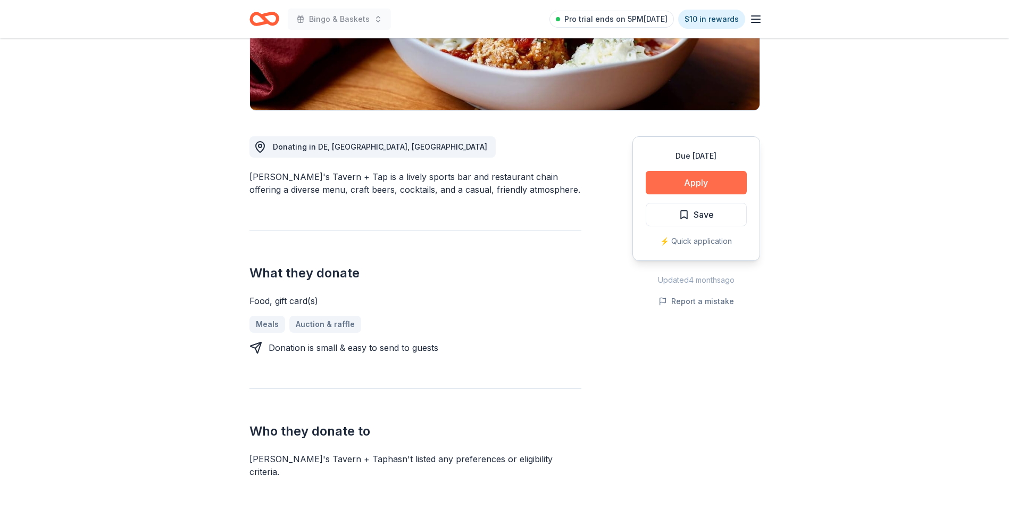
click at [716, 184] on button "Apply" at bounding box center [696, 182] width 101 height 23
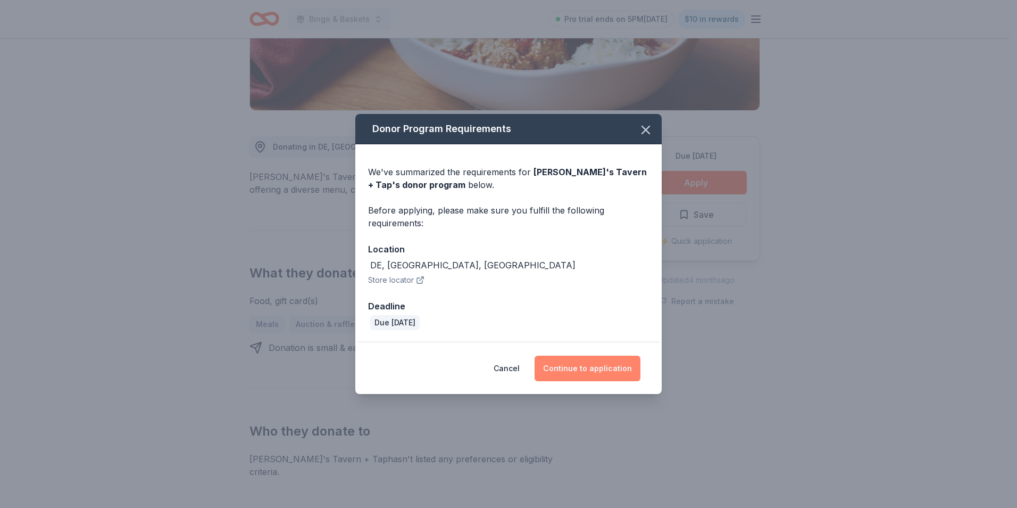
click at [612, 364] on button "Continue to application" at bounding box center [588, 368] width 106 height 26
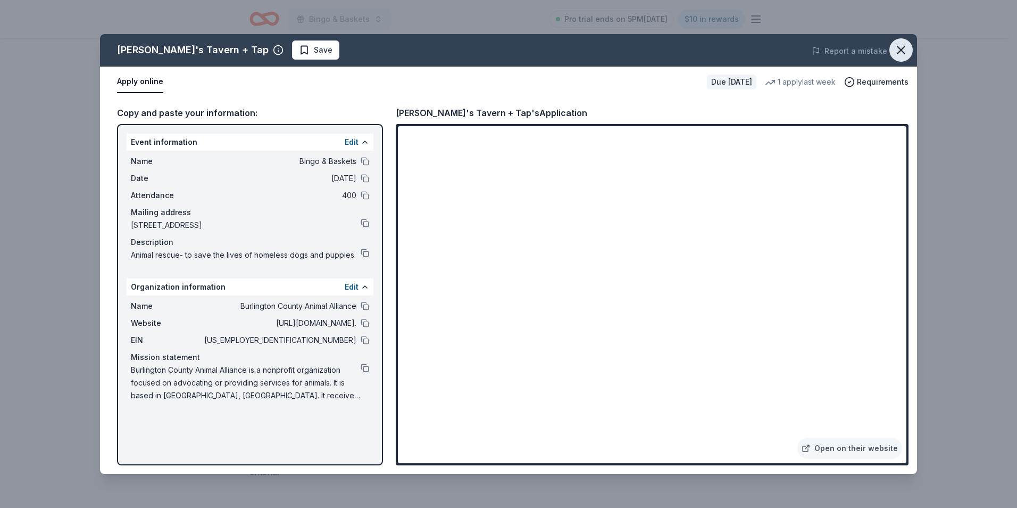
click at [906, 49] on icon "button" at bounding box center [901, 50] width 15 height 15
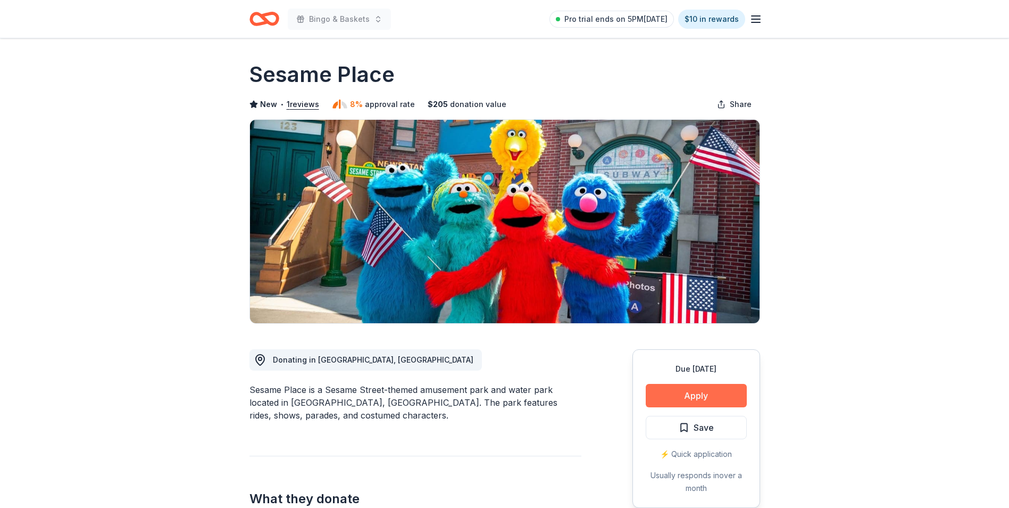
click at [704, 395] on button "Apply" at bounding box center [696, 395] width 101 height 23
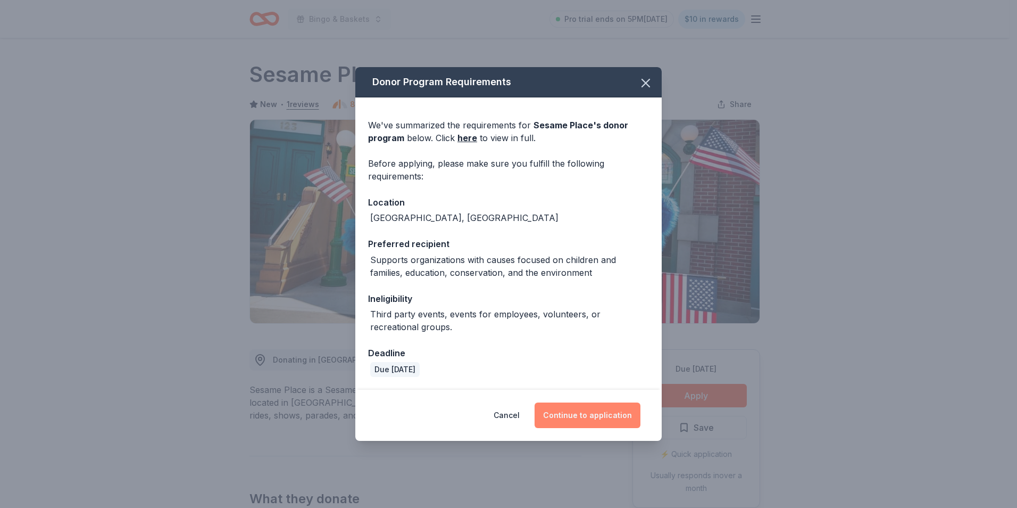
click at [600, 417] on button "Continue to application" at bounding box center [588, 415] width 106 height 26
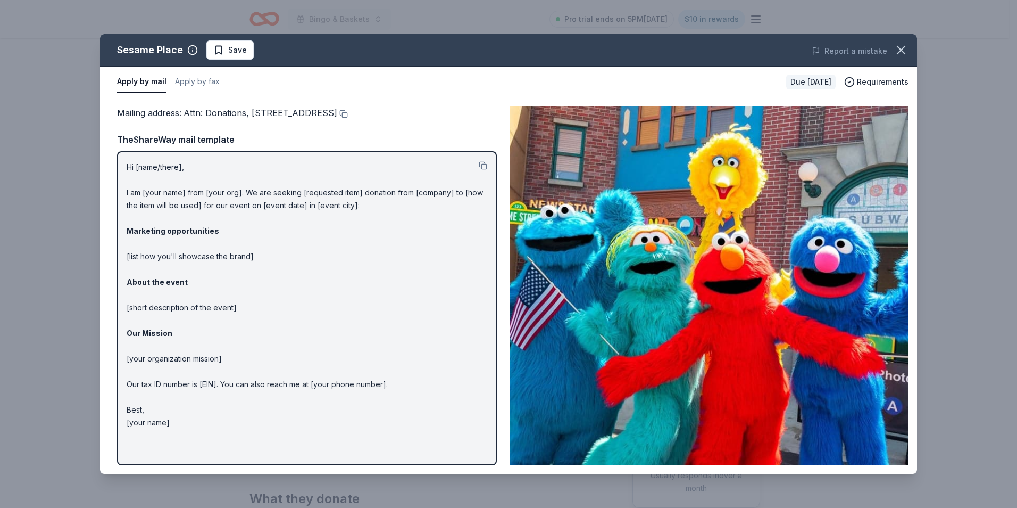
click at [307, 205] on p "Hi [name/there], I am [your name] from [your org]. We are seeking [requested it…" at bounding box center [307, 295] width 361 height 268
click at [263, 113] on span "Attn: Donations, [STREET_ADDRESS]" at bounding box center [261, 112] width 154 height 11
drag, startPoint x: 183, startPoint y: 113, endPoint x: 243, endPoint y: 120, distance: 60.6
click at [243, 120] on div "Mailing address : Attn: Donations, [STREET_ADDRESS] TheShareWay mail template H…" at bounding box center [307, 285] width 380 height 359
drag, startPoint x: 416, startPoint y: 110, endPoint x: 360, endPoint y: 122, distance: 57.7
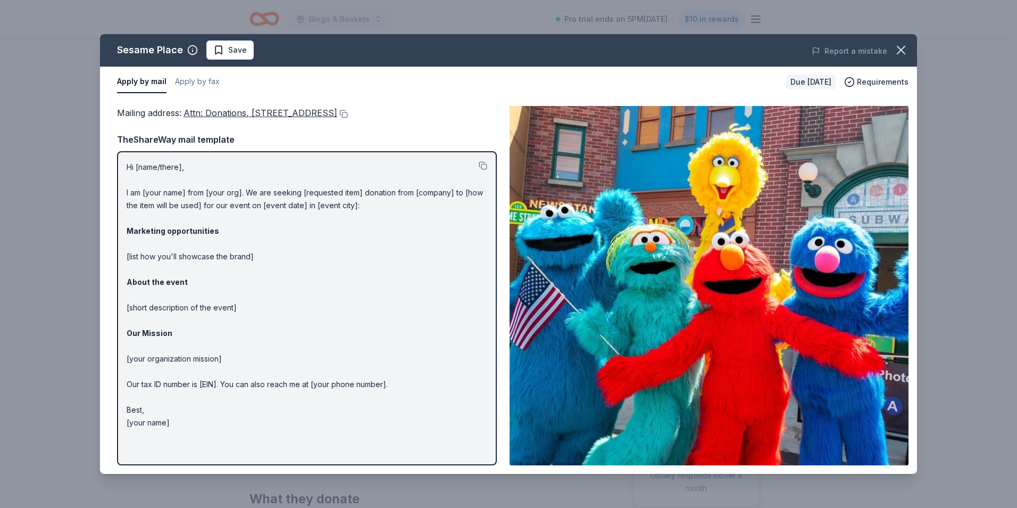
click at [335, 121] on div "Mailing address : Attn: Donations, [STREET_ADDRESS] TheShareWay mail template H…" at bounding box center [307, 285] width 380 height 359
click at [348, 114] on button at bounding box center [342, 114] width 11 height 9
click at [239, 55] on span "Save" at bounding box center [237, 50] width 19 height 13
click at [256, 54] on html "Bingo & Baskets Pro trial ends on 5PM[DATE] $10 in rewards Due [DATE] Share Ses…" at bounding box center [508, 254] width 1017 height 508
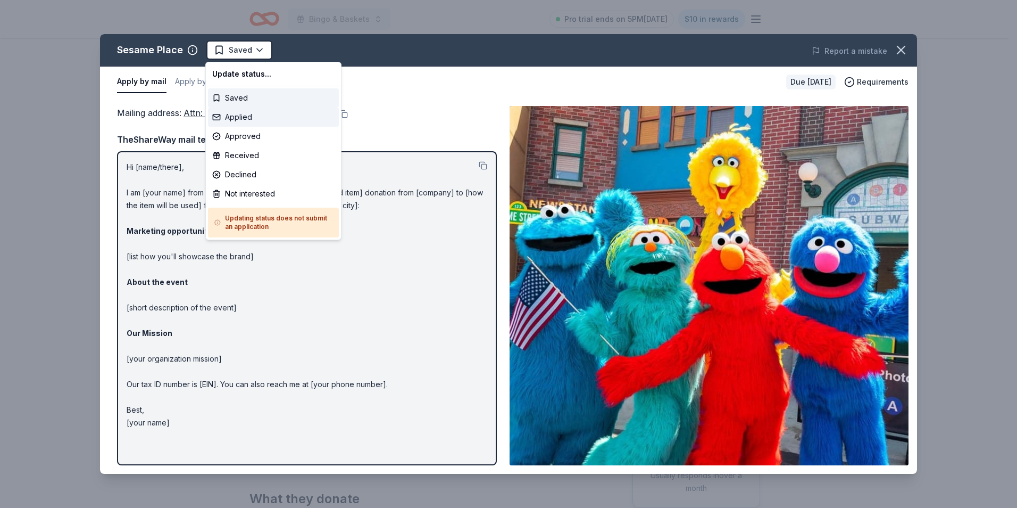
click at [252, 112] on div "Applied" at bounding box center [273, 116] width 131 height 19
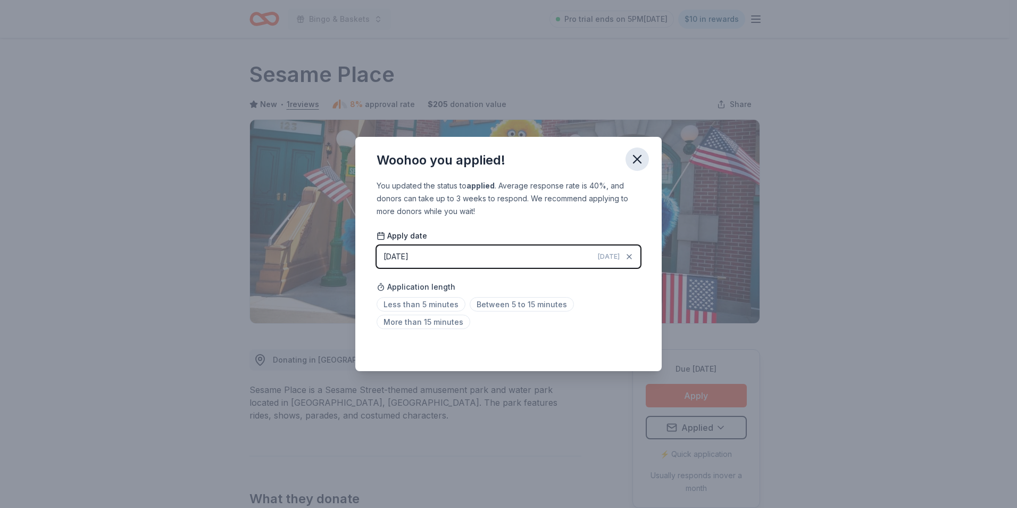
click at [642, 157] on icon "button" at bounding box center [637, 159] width 15 height 15
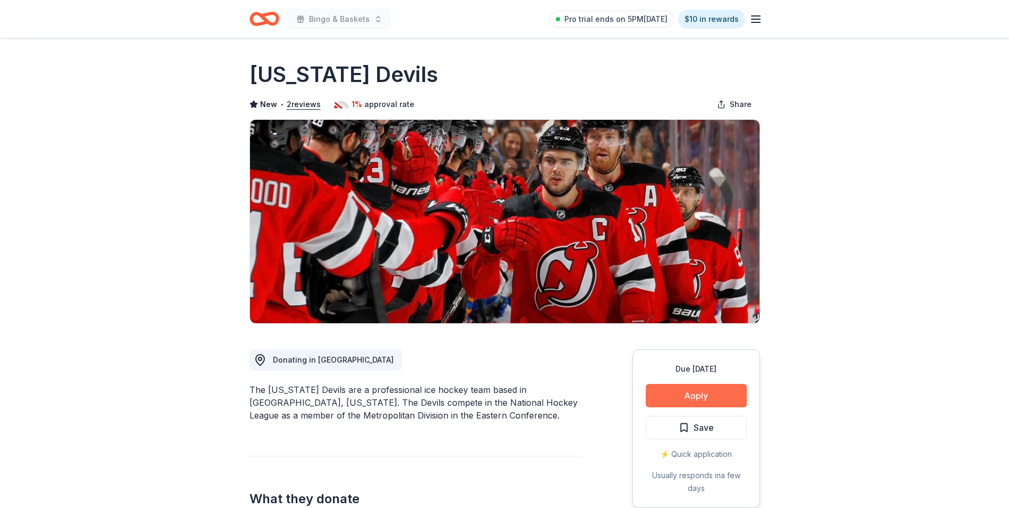
click at [708, 396] on button "Apply" at bounding box center [696, 395] width 101 height 23
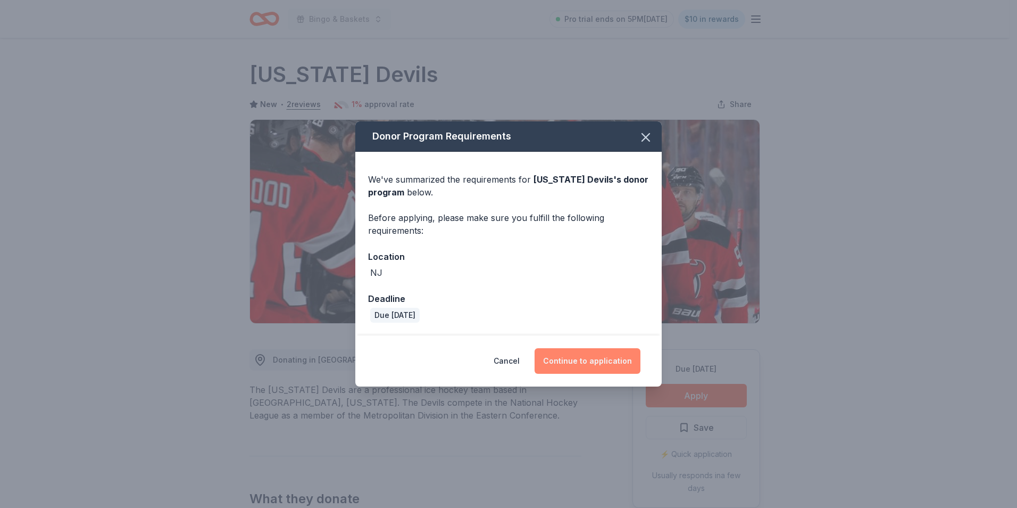
click at [600, 367] on button "Continue to application" at bounding box center [588, 361] width 106 height 26
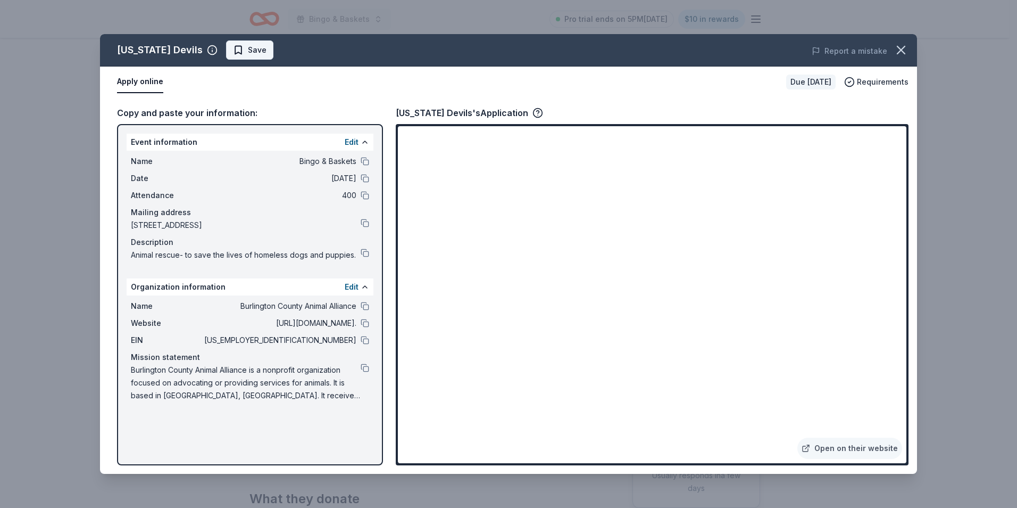
click at [258, 54] on span "Save" at bounding box center [257, 50] width 19 height 13
click at [284, 46] on html "Bingo & Baskets Pro trial ends on 5PM, 10/17 $10 in rewards Due in 100 days Sha…" at bounding box center [508, 254] width 1017 height 508
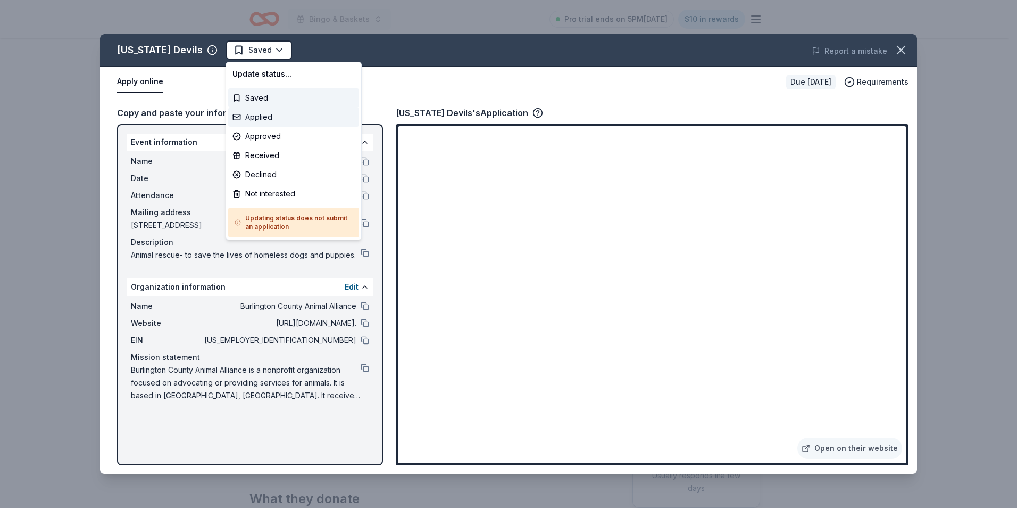
click at [272, 119] on div "Applied" at bounding box center [293, 116] width 131 height 19
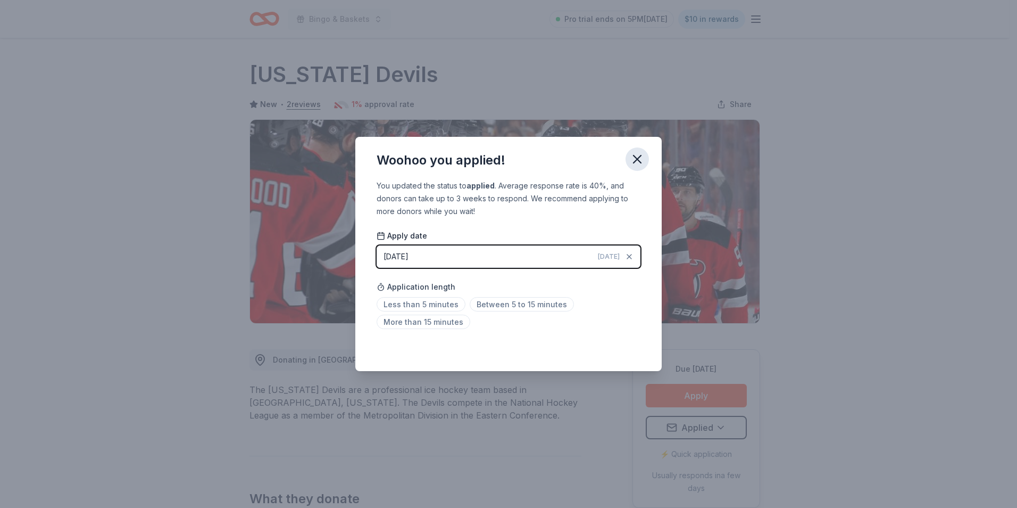
click at [635, 159] on icon "button" at bounding box center [637, 159] width 15 height 15
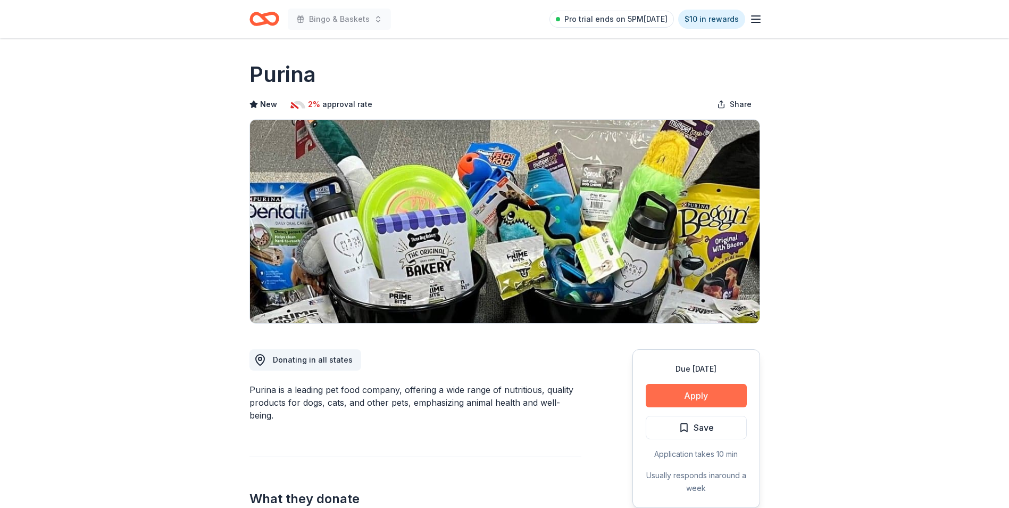
click at [694, 398] on button "Apply" at bounding box center [696, 395] width 101 height 23
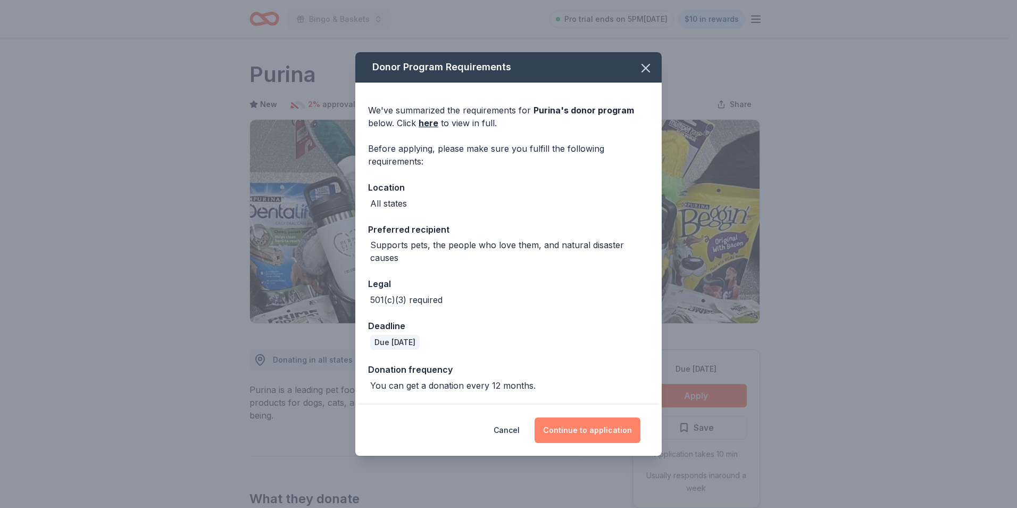
click at [592, 426] on button "Continue to application" at bounding box center [588, 430] width 106 height 26
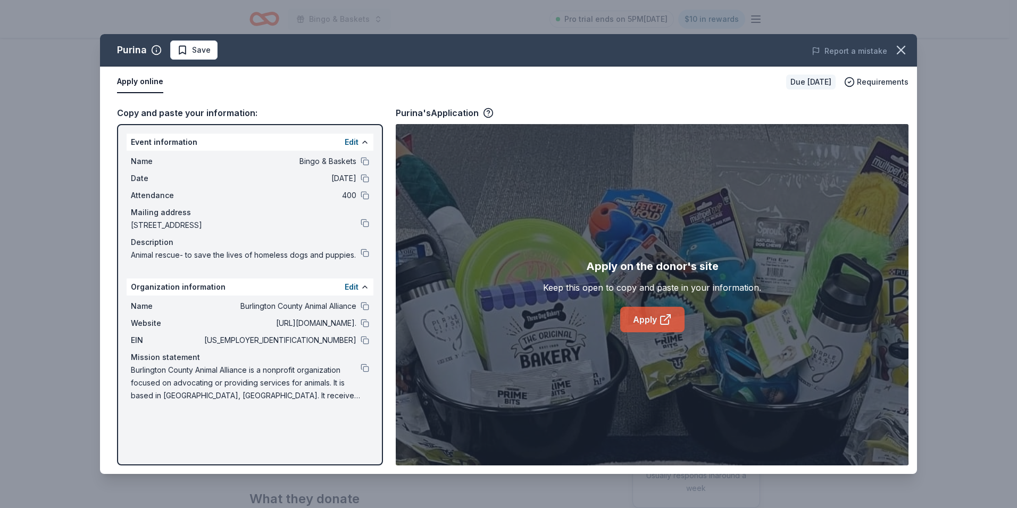
click at [659, 317] on icon at bounding box center [665, 319] width 13 height 13
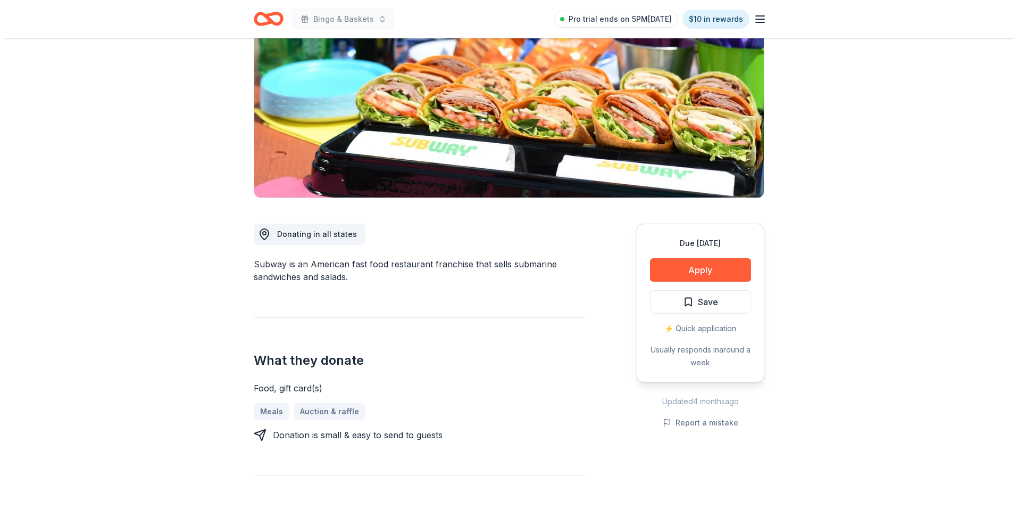
scroll to position [106, 0]
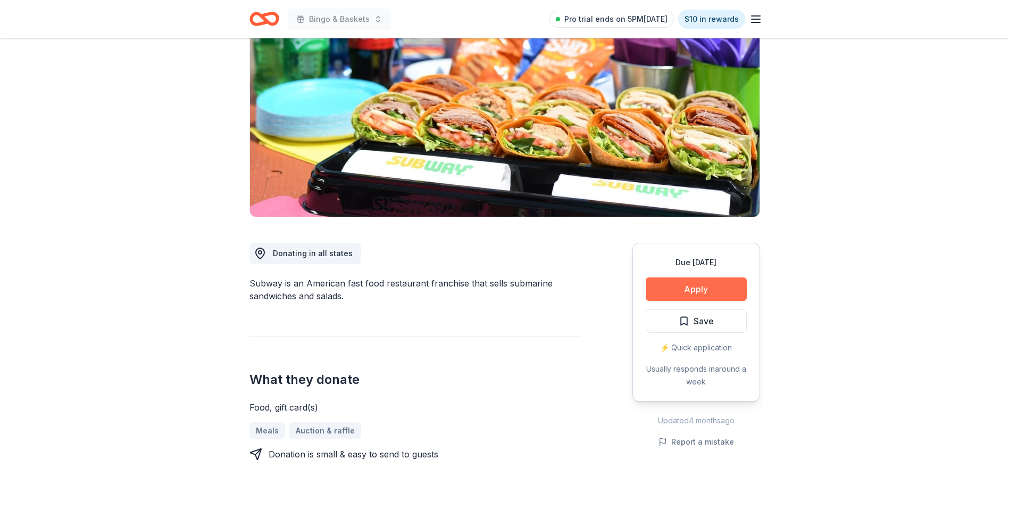
click at [686, 290] on button "Apply" at bounding box center [696, 288] width 101 height 23
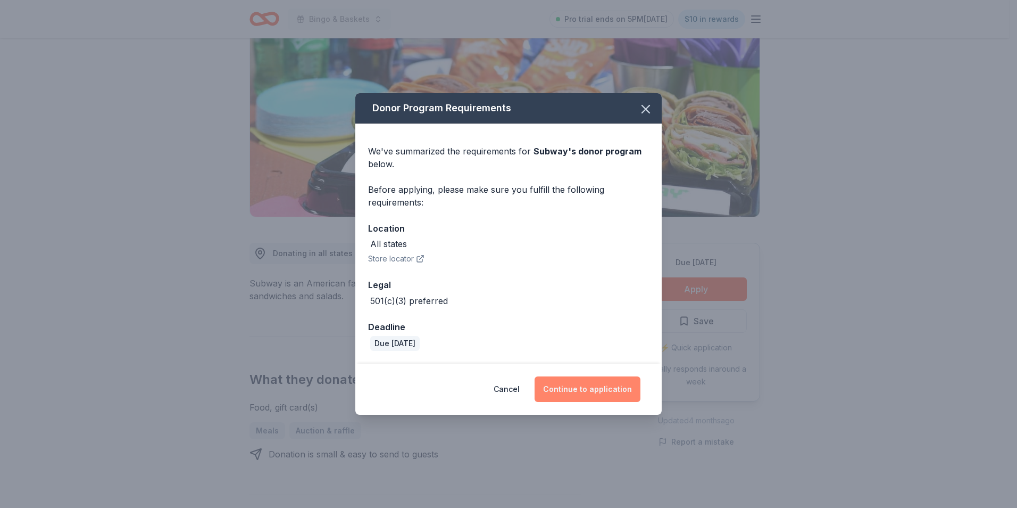
click at [563, 388] on button "Continue to application" at bounding box center [588, 389] width 106 height 26
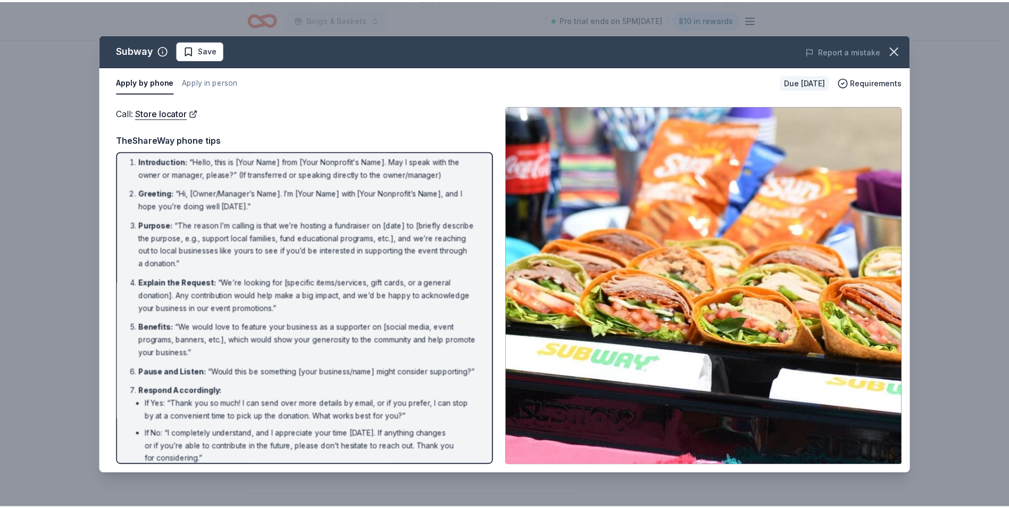
scroll to position [0, 0]
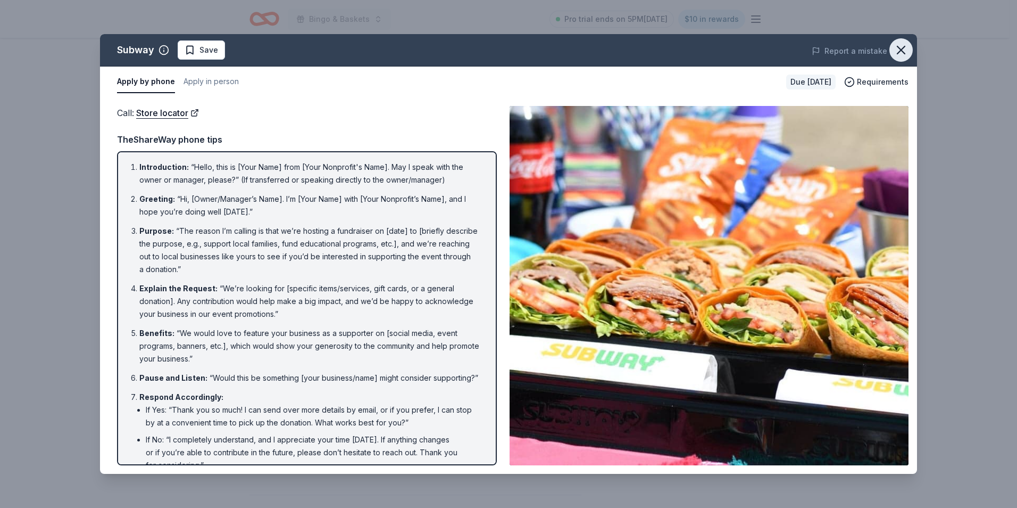
click at [908, 51] on icon "button" at bounding box center [901, 50] width 15 height 15
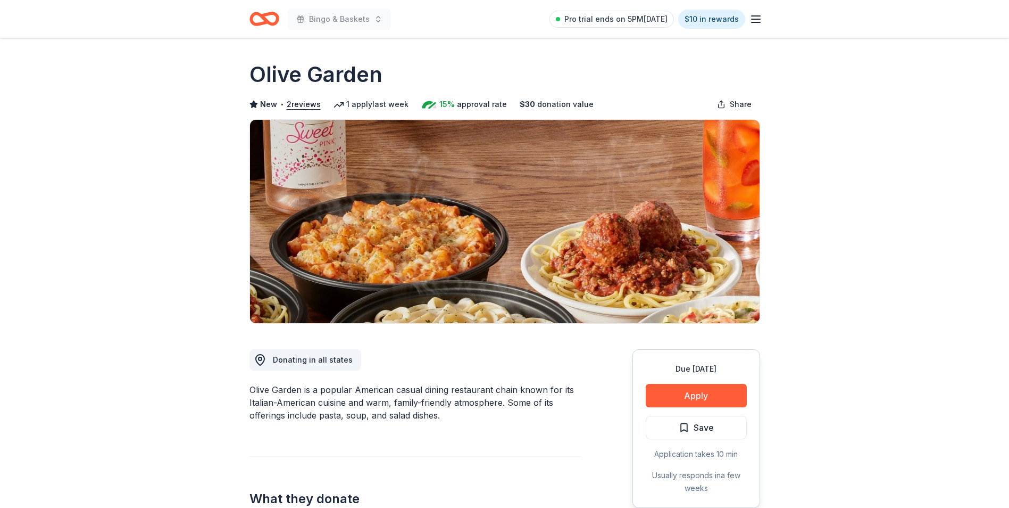
scroll to position [53, 0]
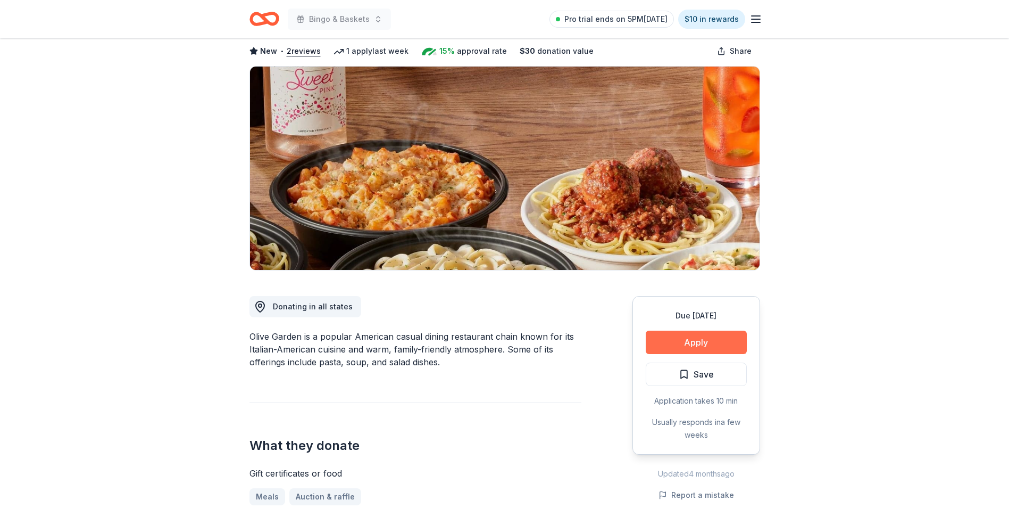
click at [679, 344] on button "Apply" at bounding box center [696, 341] width 101 height 23
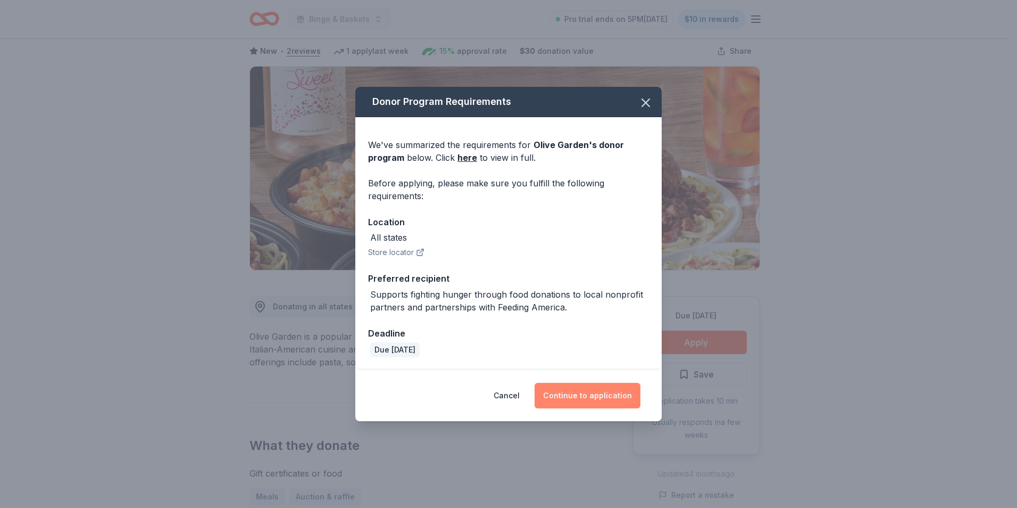
click at [570, 394] on button "Continue to application" at bounding box center [588, 396] width 106 height 26
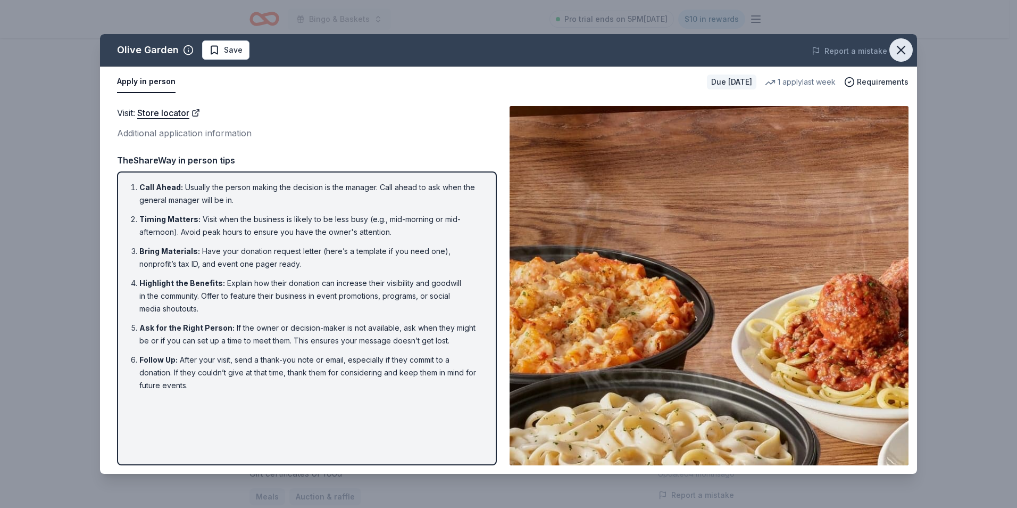
click at [900, 49] on icon "button" at bounding box center [901, 49] width 7 height 7
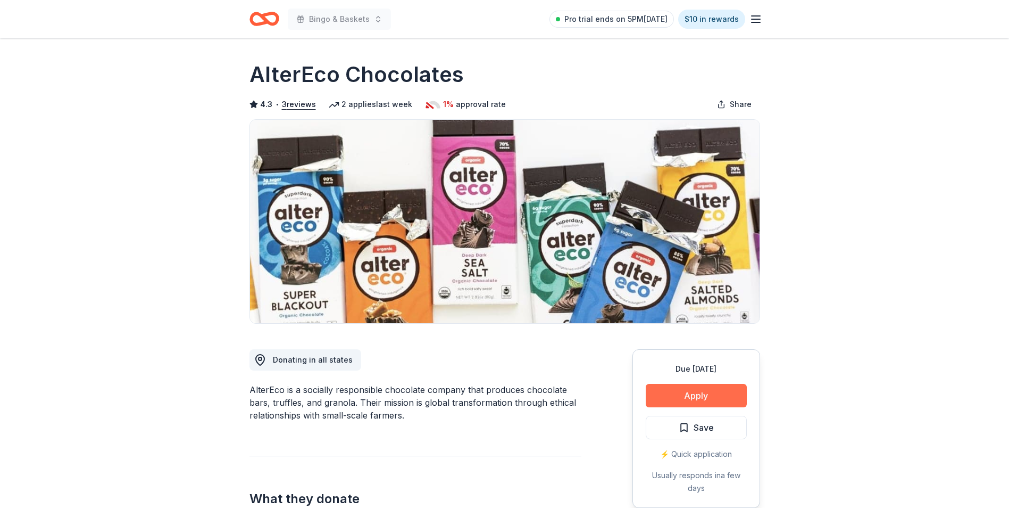
click at [724, 392] on button "Apply" at bounding box center [696, 395] width 101 height 23
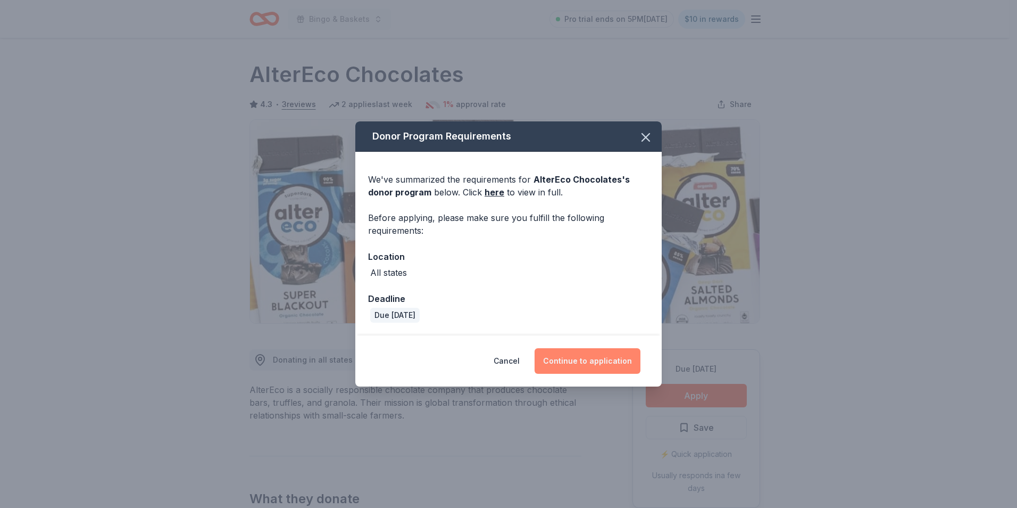
click at [572, 358] on button "Continue to application" at bounding box center [588, 361] width 106 height 26
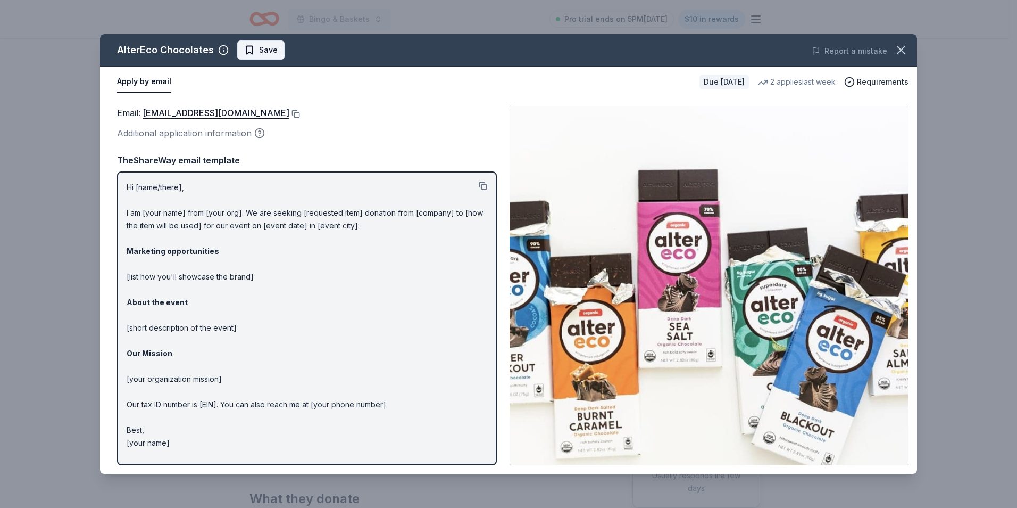
click at [273, 52] on span "Save" at bounding box center [268, 50] width 19 height 13
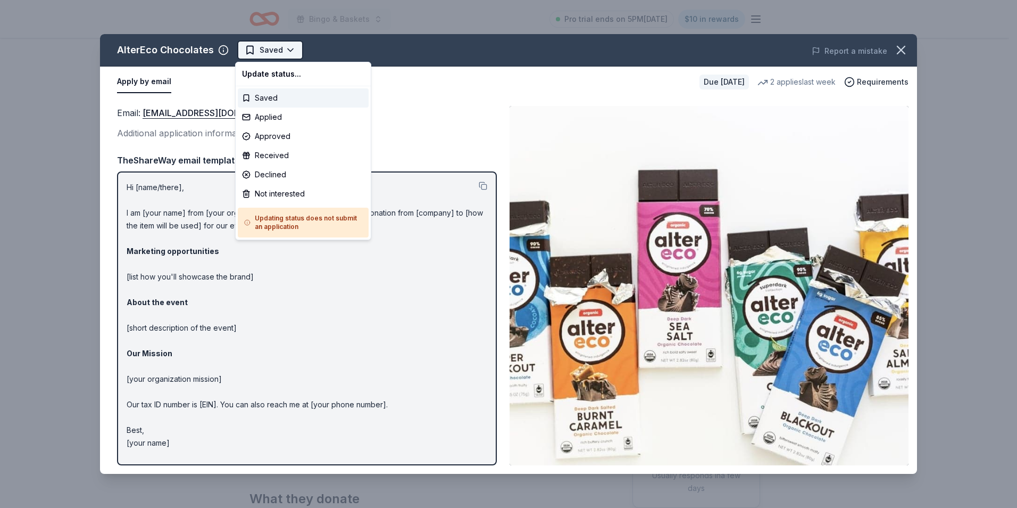
click at [296, 49] on html "Bingo & Baskets Pro trial ends on 5PM, 10/17 $10 in rewards Due in 126 days Sha…" at bounding box center [508, 254] width 1017 height 508
click at [279, 114] on div "Applied" at bounding box center [303, 116] width 131 height 19
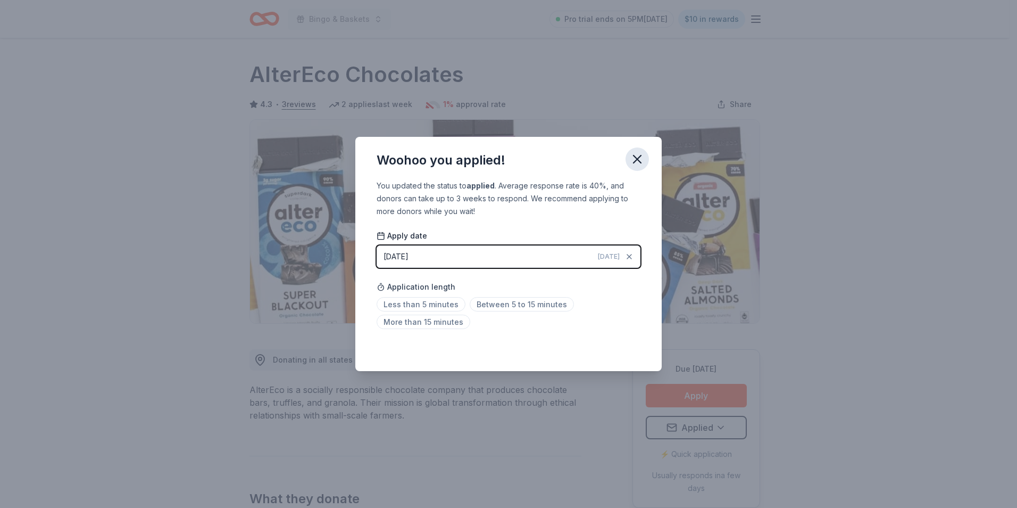
click at [643, 167] on icon "button" at bounding box center [637, 159] width 15 height 15
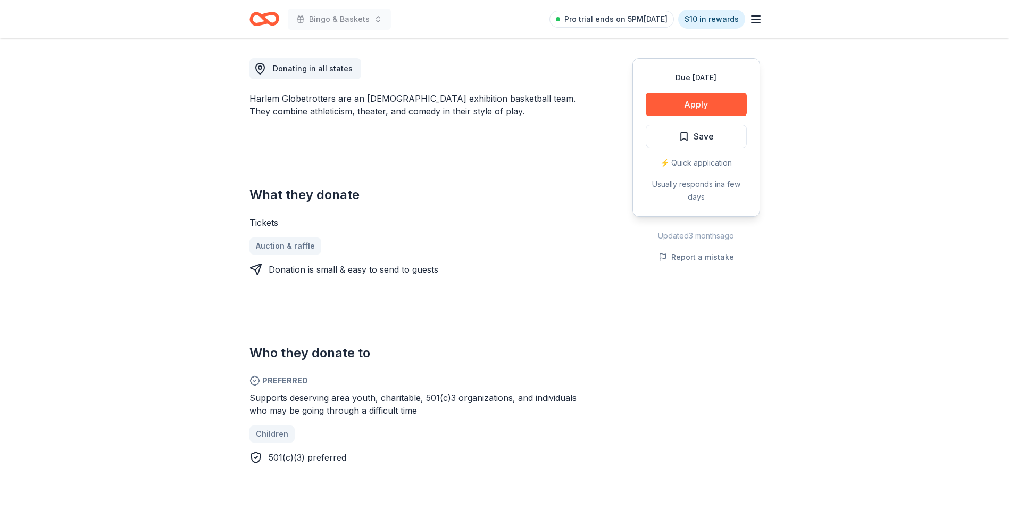
scroll to position [213, 0]
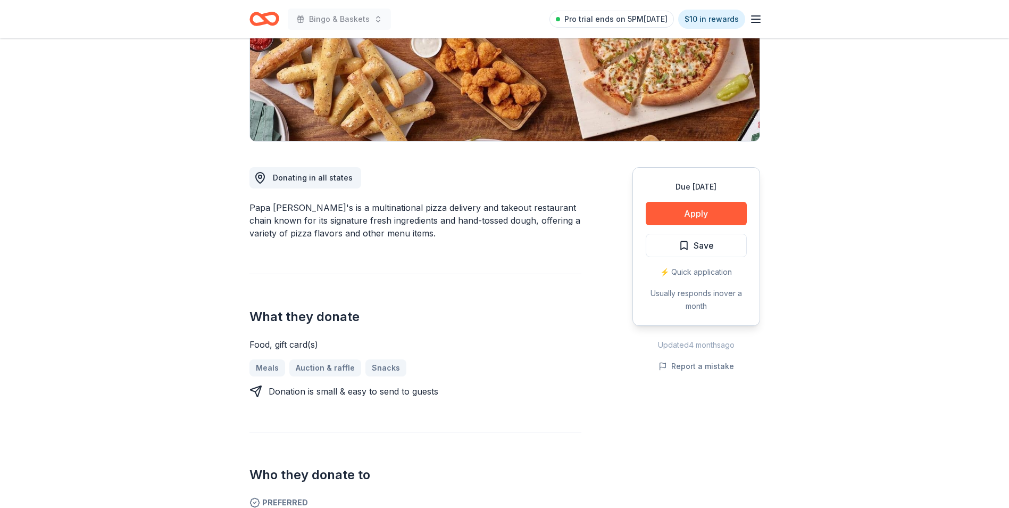
scroll to position [53, 0]
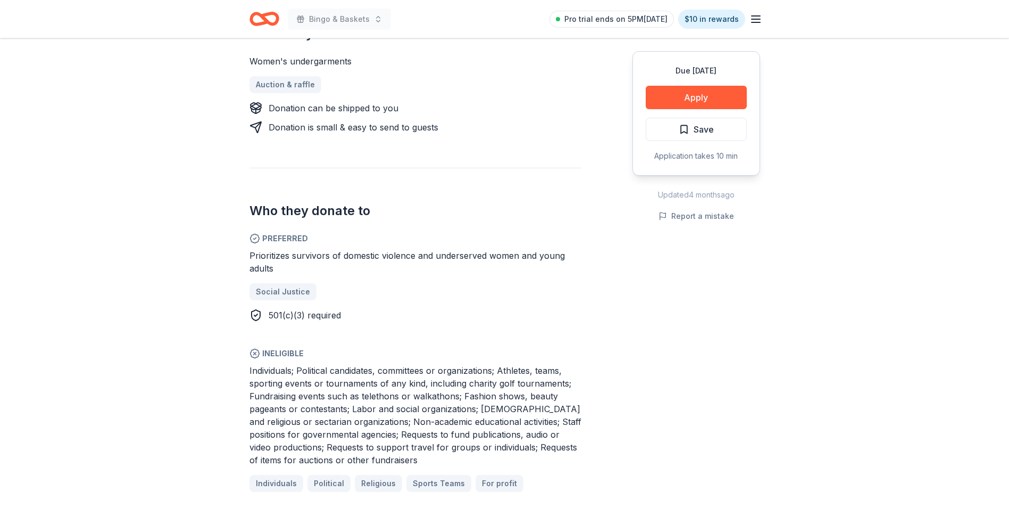
scroll to position [479, 0]
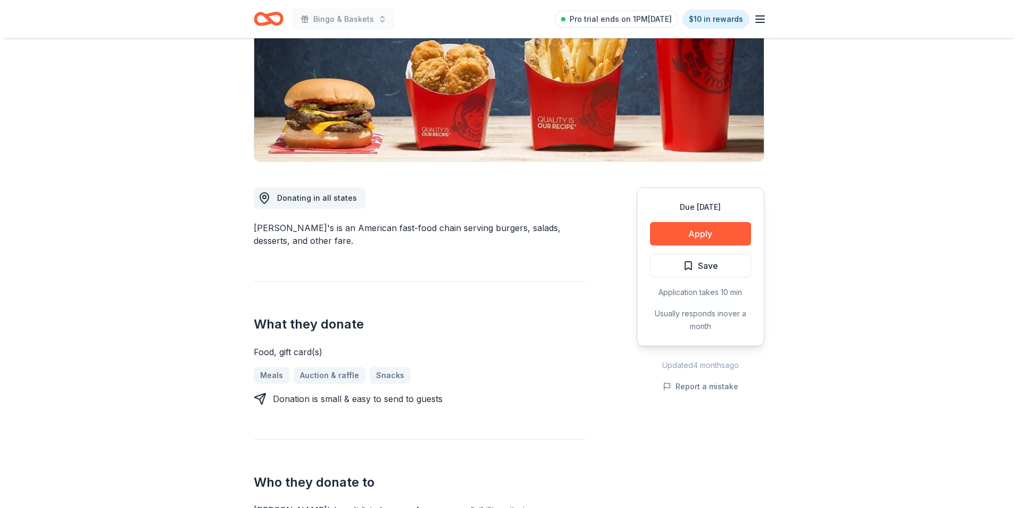
scroll to position [106, 0]
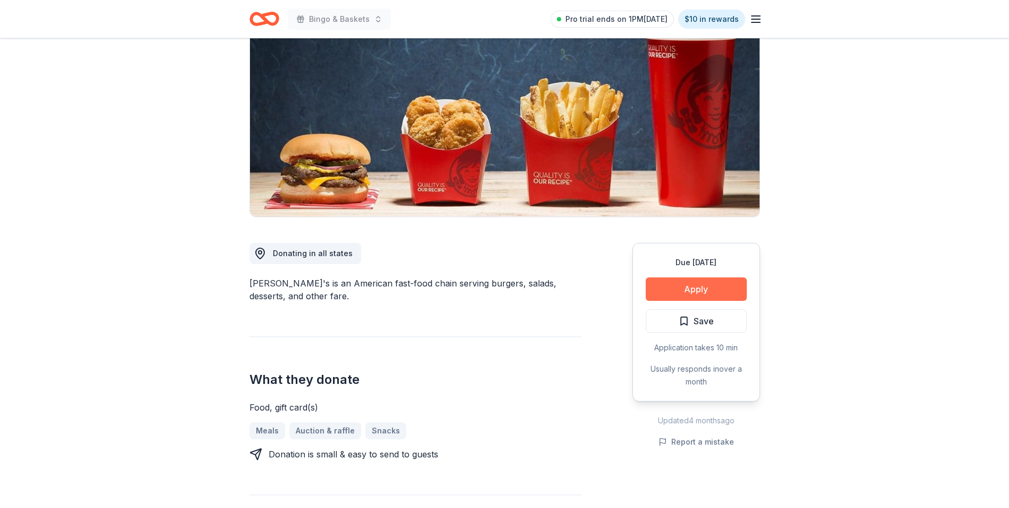
click at [690, 295] on button "Apply" at bounding box center [696, 288] width 101 height 23
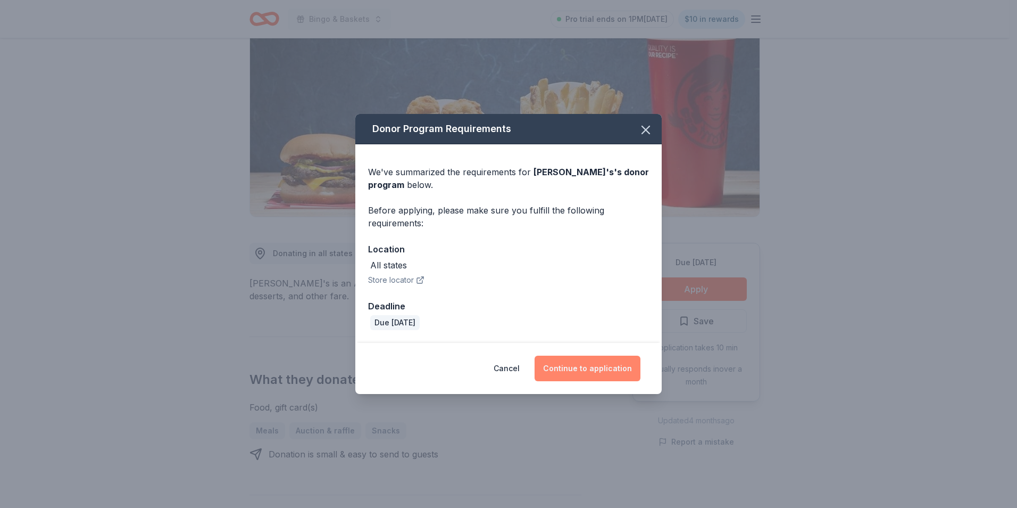
click at [600, 367] on button "Continue to application" at bounding box center [588, 368] width 106 height 26
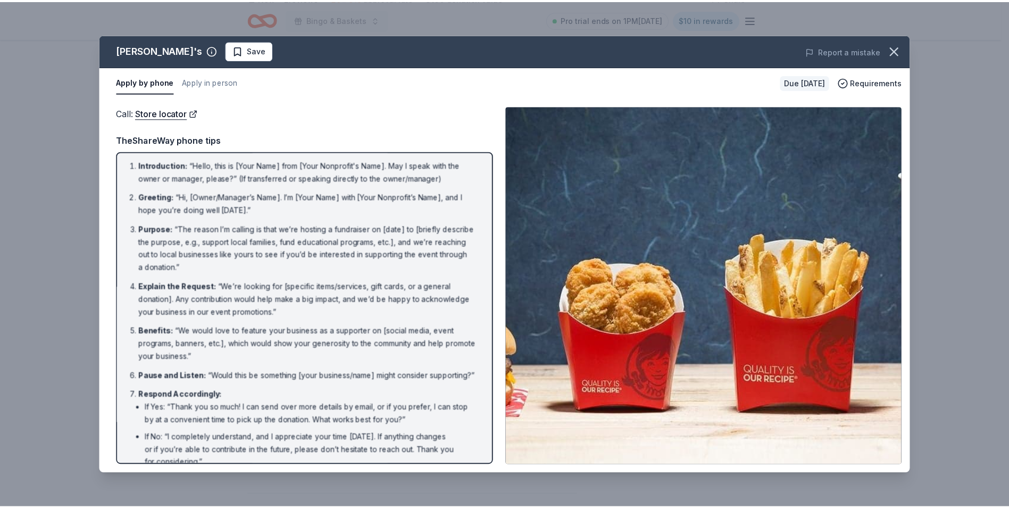
scroll to position [0, 0]
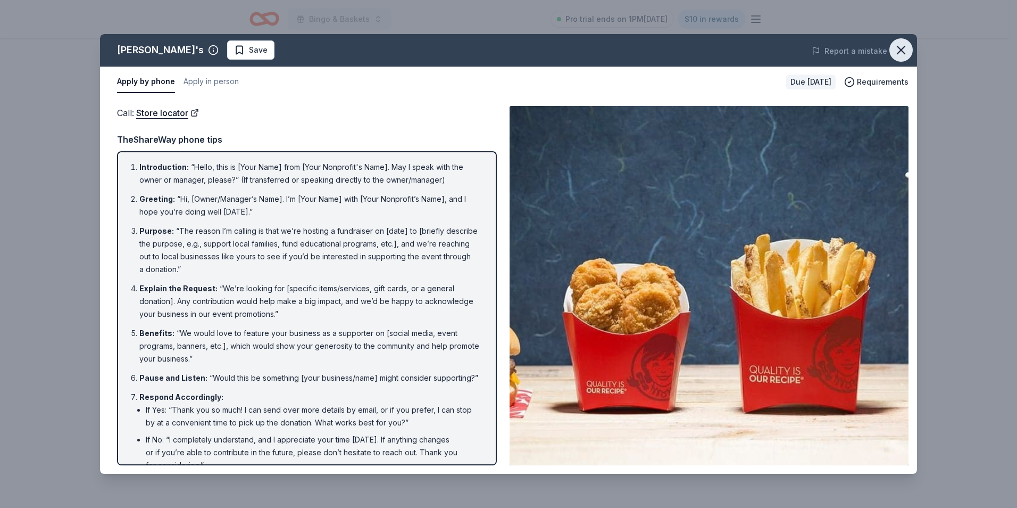
click at [900, 46] on icon "button" at bounding box center [901, 50] width 15 height 15
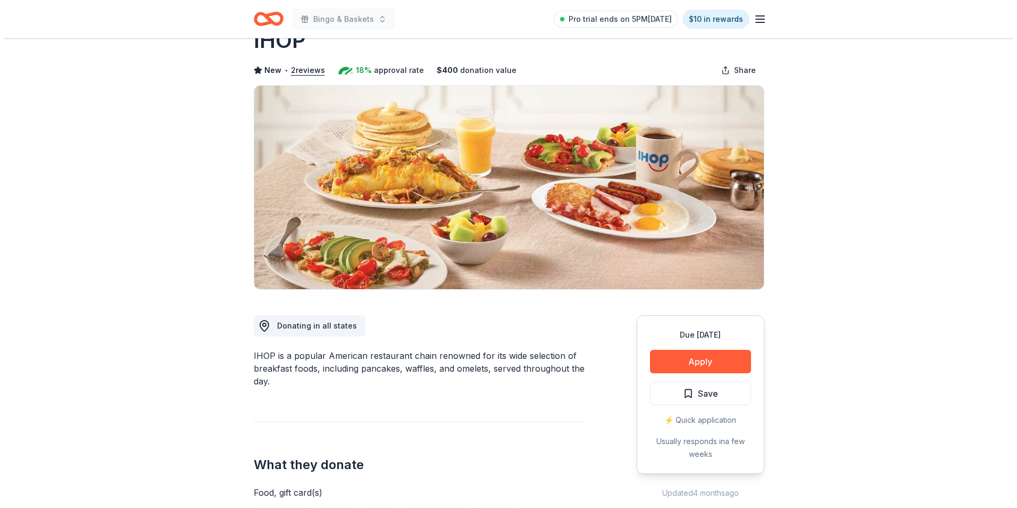
scroll to position [53, 0]
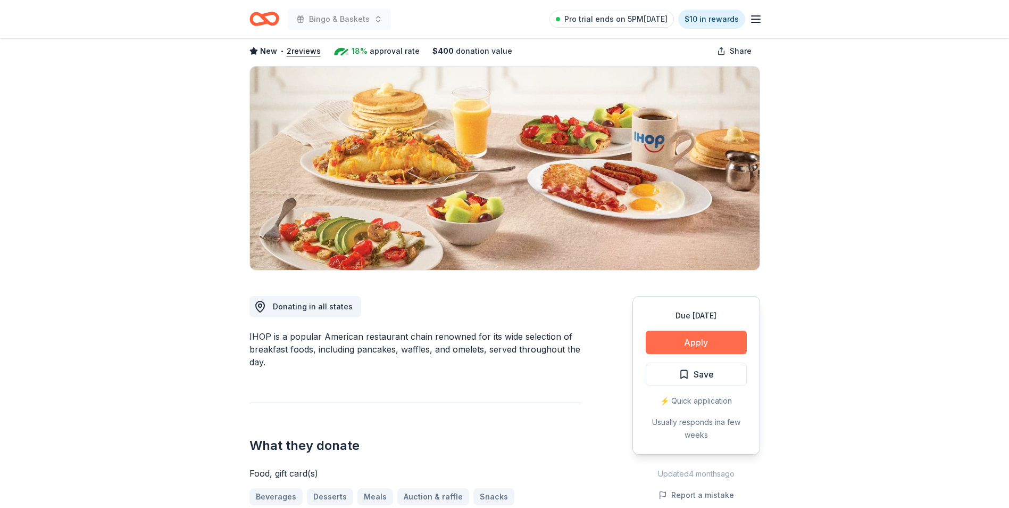
click at [669, 344] on button "Apply" at bounding box center [696, 341] width 101 height 23
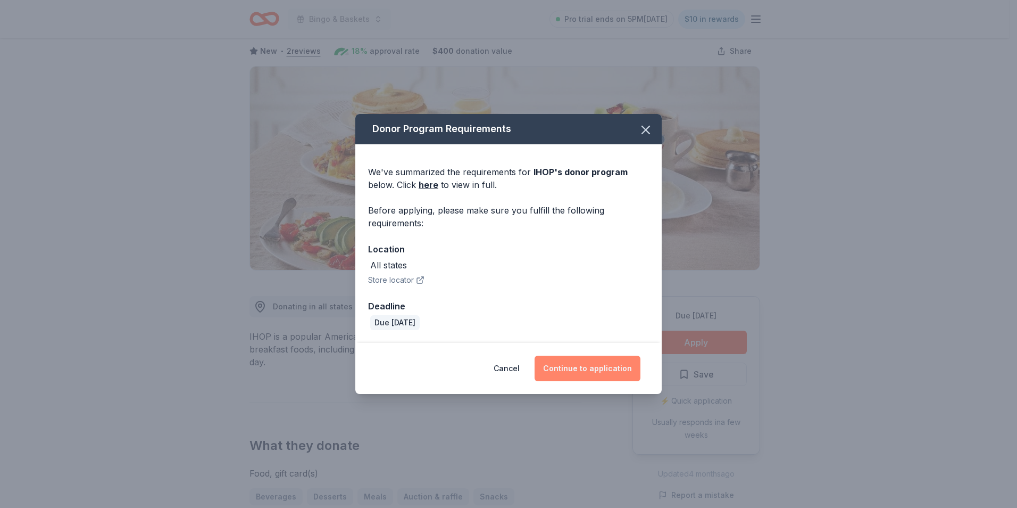
click at [614, 364] on button "Continue to application" at bounding box center [588, 368] width 106 height 26
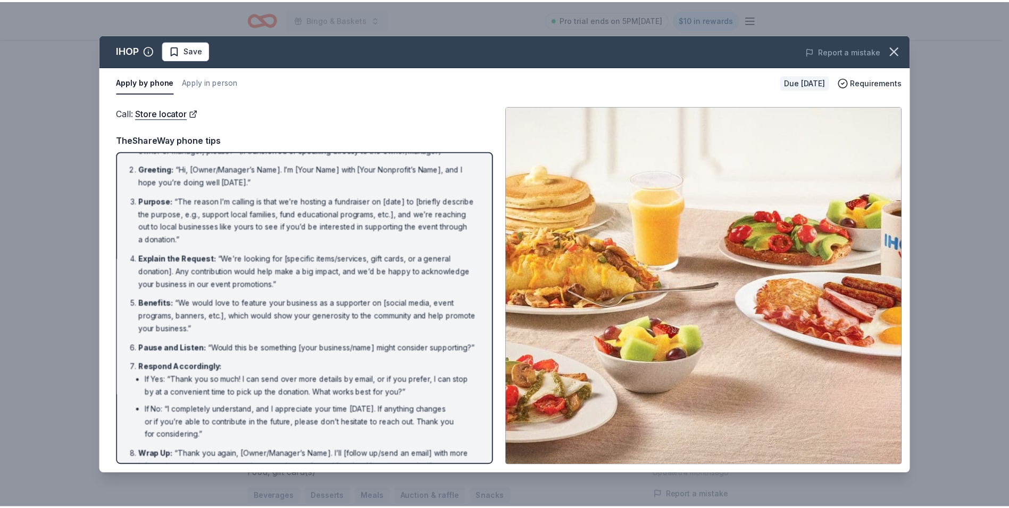
scroll to position [0, 0]
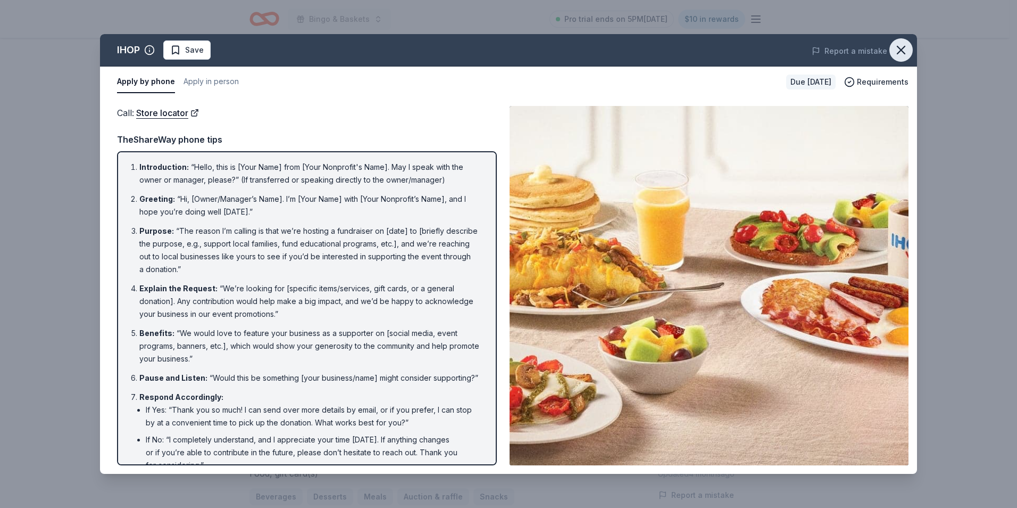
click at [895, 51] on icon "button" at bounding box center [901, 50] width 15 height 15
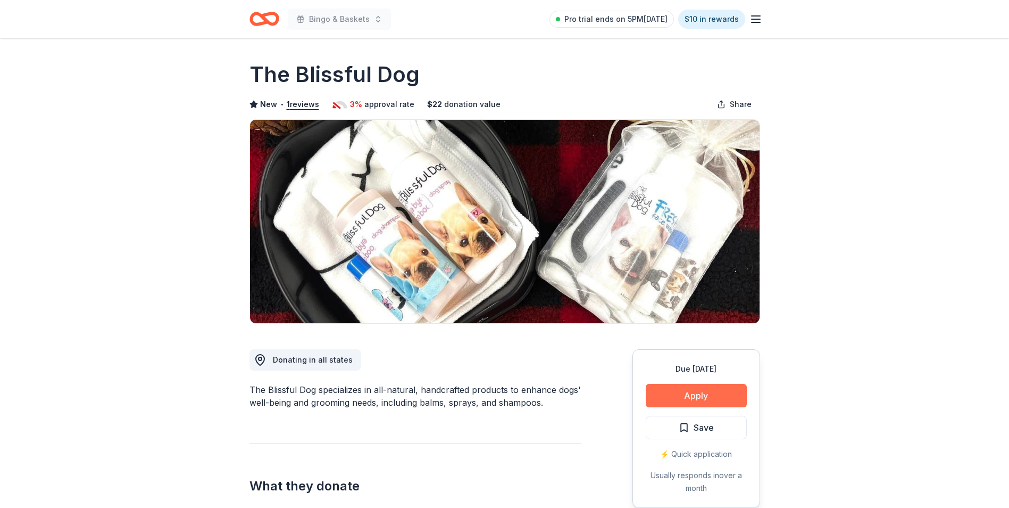
click at [706, 392] on button "Apply" at bounding box center [696, 395] width 101 height 23
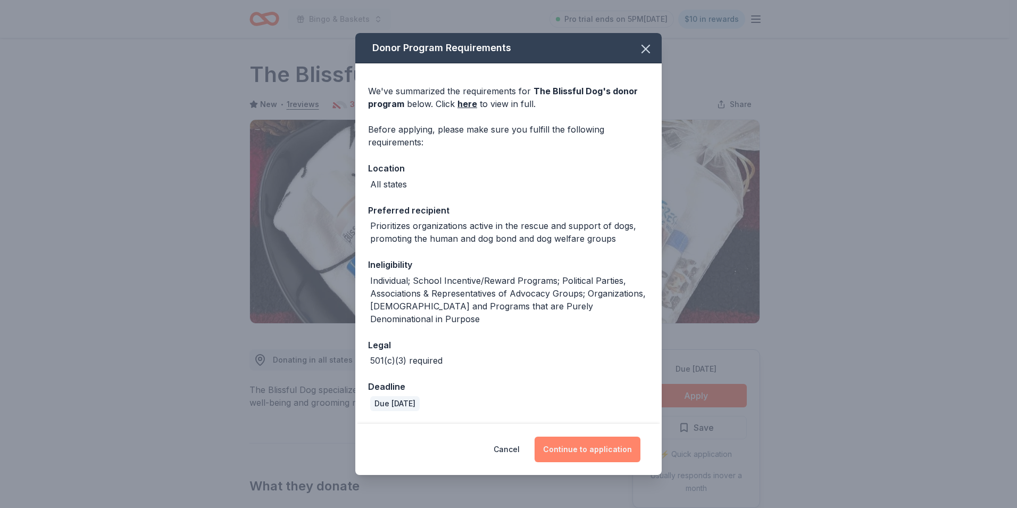
click at [608, 437] on button "Continue to application" at bounding box center [588, 449] width 106 height 26
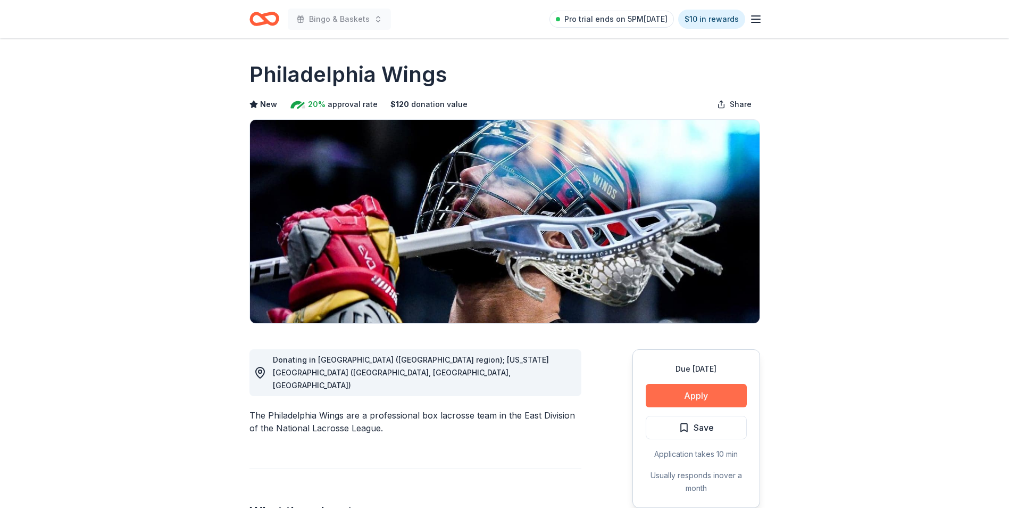
click at [718, 396] on button "Apply" at bounding box center [696, 395] width 101 height 23
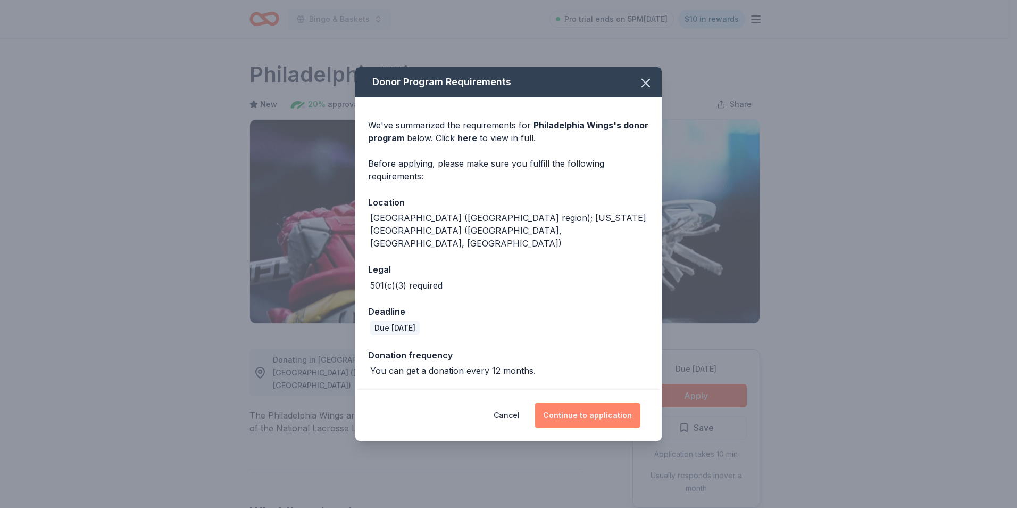
click at [610, 402] on button "Continue to application" at bounding box center [588, 415] width 106 height 26
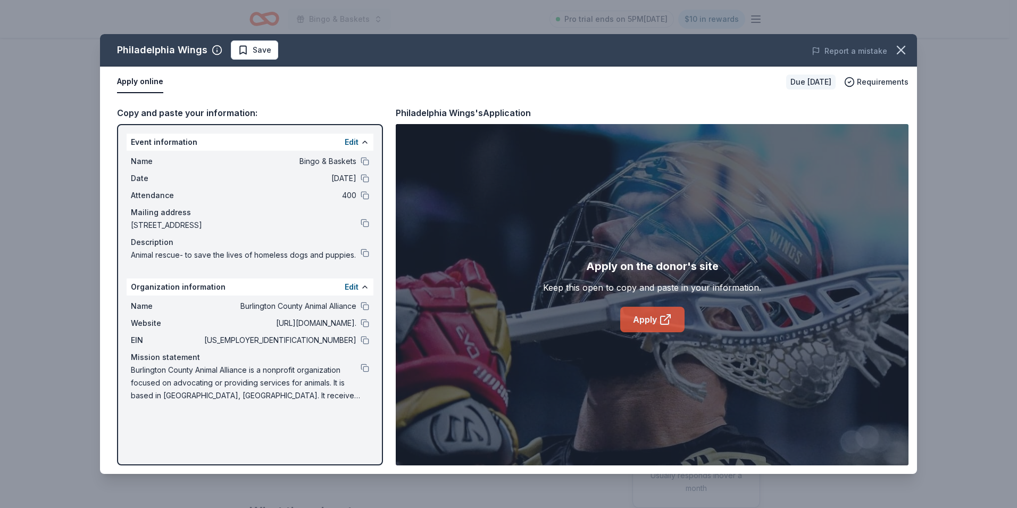
click at [646, 319] on link "Apply" at bounding box center [652, 319] width 64 height 26
click at [253, 52] on span "Save" at bounding box center [262, 50] width 19 height 13
click at [278, 49] on html "Bingo & Baskets Pro trial ends on 5PM, 10/17 $10 in rewards Due in 96 days Shar…" at bounding box center [508, 254] width 1017 height 508
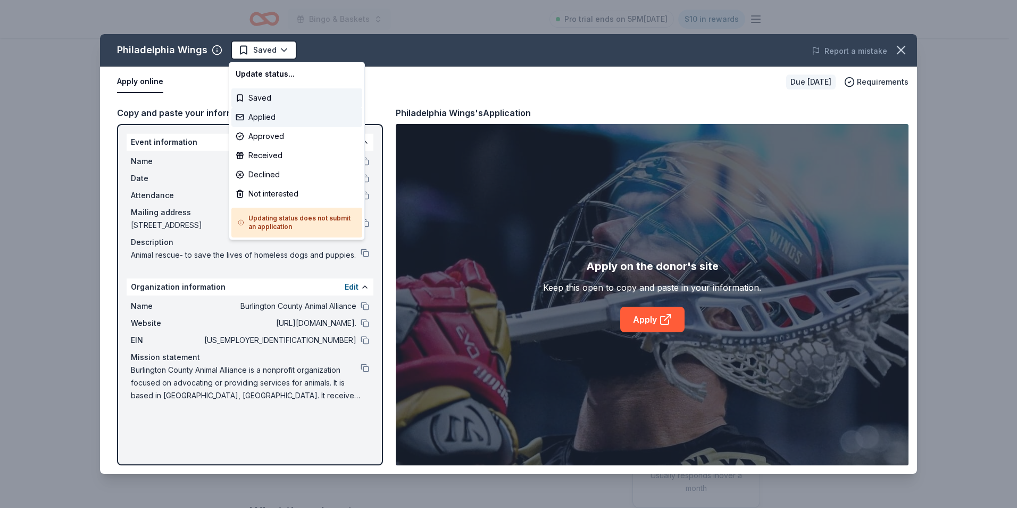
click at [263, 117] on div "Applied" at bounding box center [296, 116] width 131 height 19
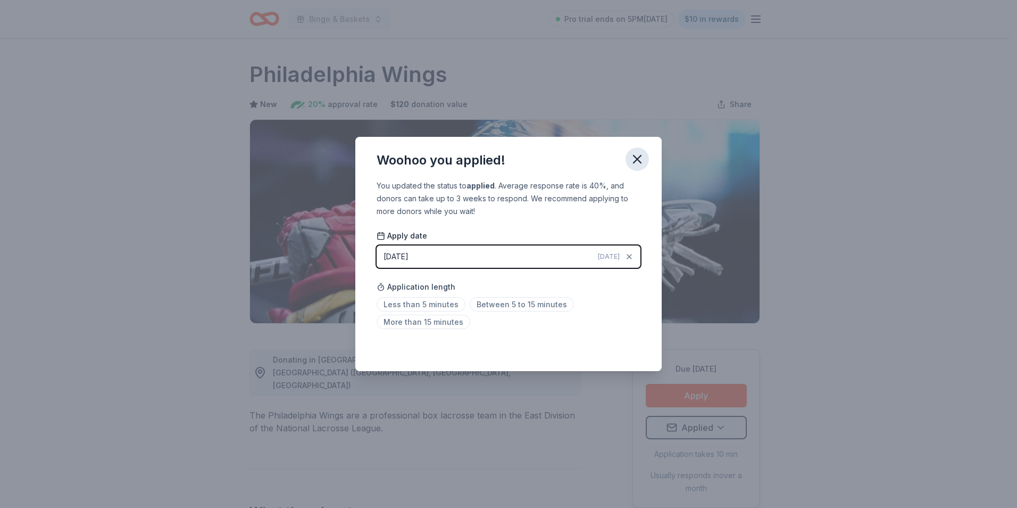
click at [640, 155] on icon "button" at bounding box center [637, 159] width 15 height 15
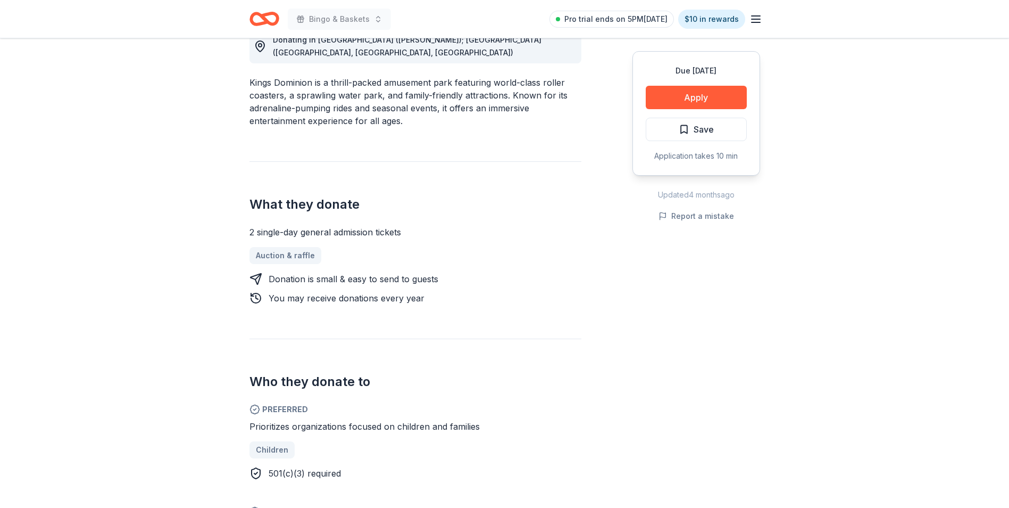
scroll to position [319, 0]
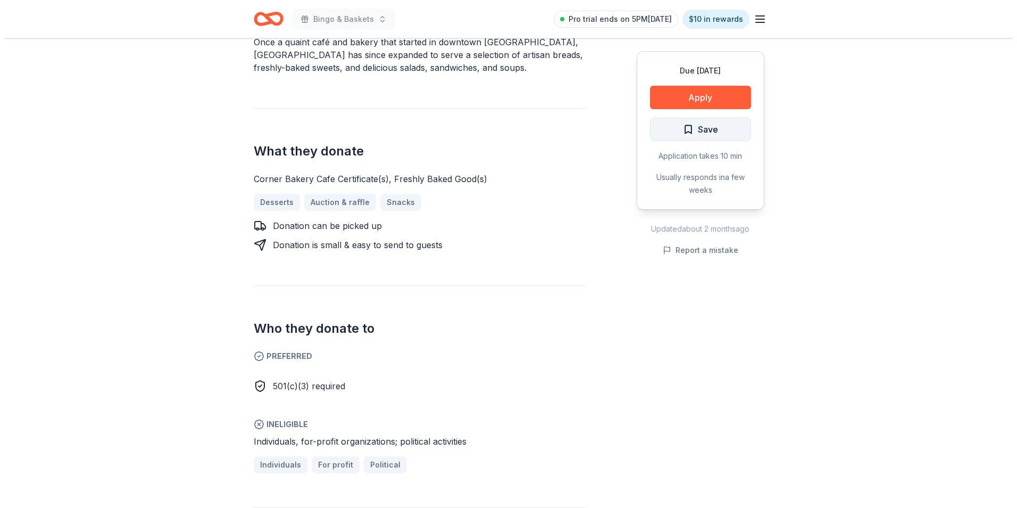
scroll to position [372, 0]
click at [708, 95] on button "Apply" at bounding box center [696, 97] width 101 height 23
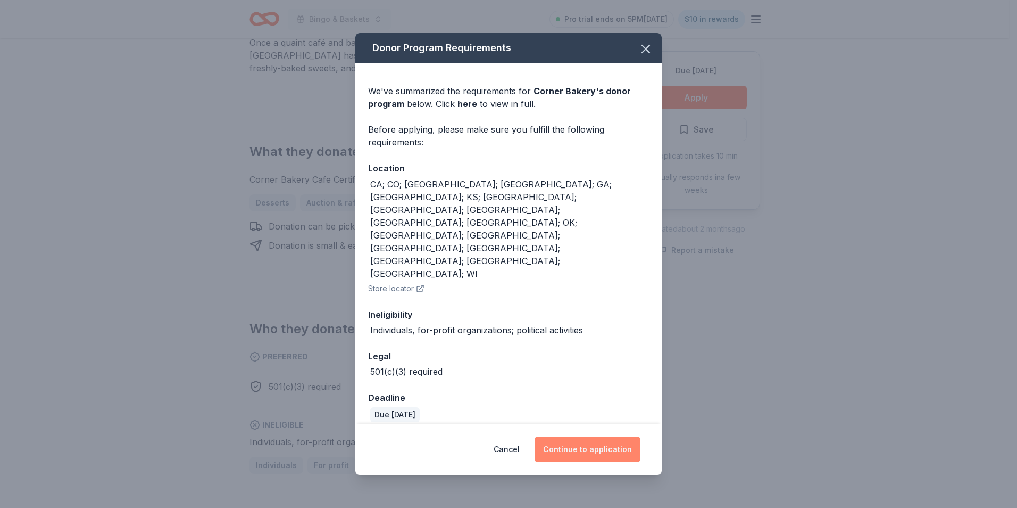
click at [587, 436] on button "Continue to application" at bounding box center [588, 449] width 106 height 26
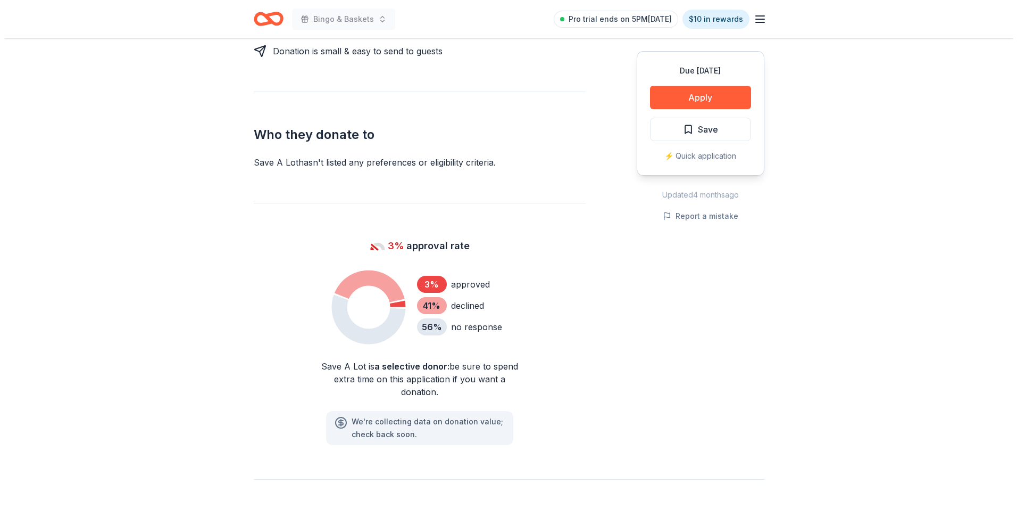
scroll to position [426, 0]
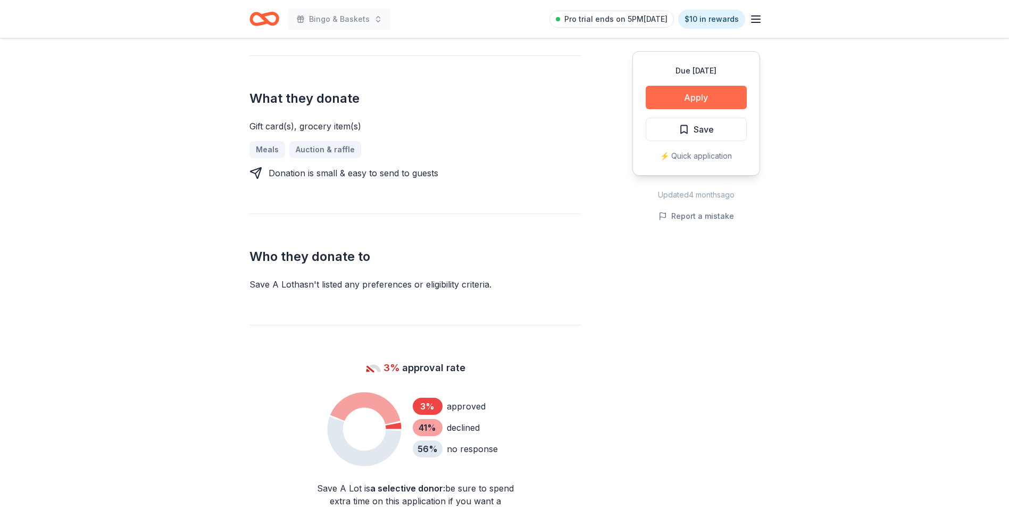
click at [703, 97] on button "Apply" at bounding box center [696, 97] width 101 height 23
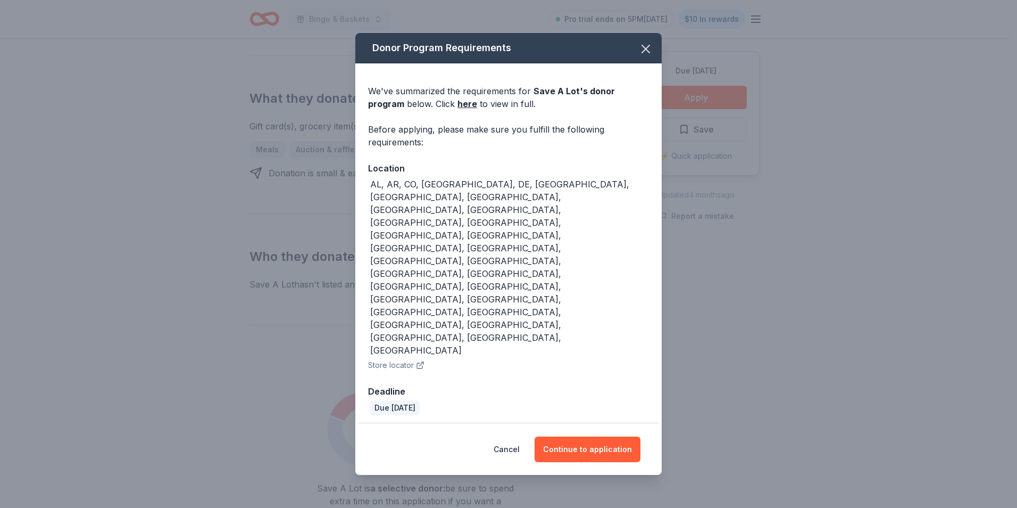
click at [595, 423] on div "Cancel Continue to application" at bounding box center [508, 448] width 306 height 51
click at [594, 436] on button "Continue to application" at bounding box center [588, 449] width 106 height 26
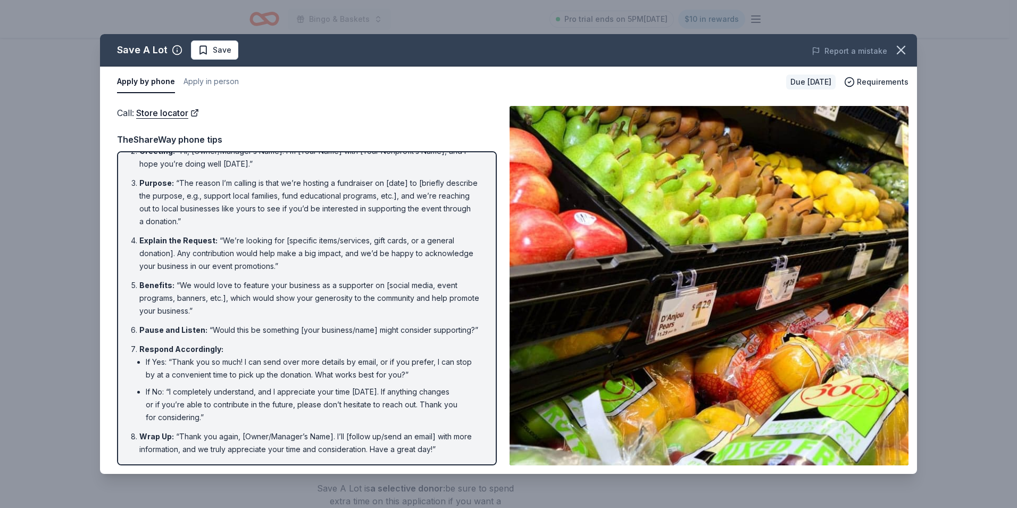
scroll to position [61, 0]
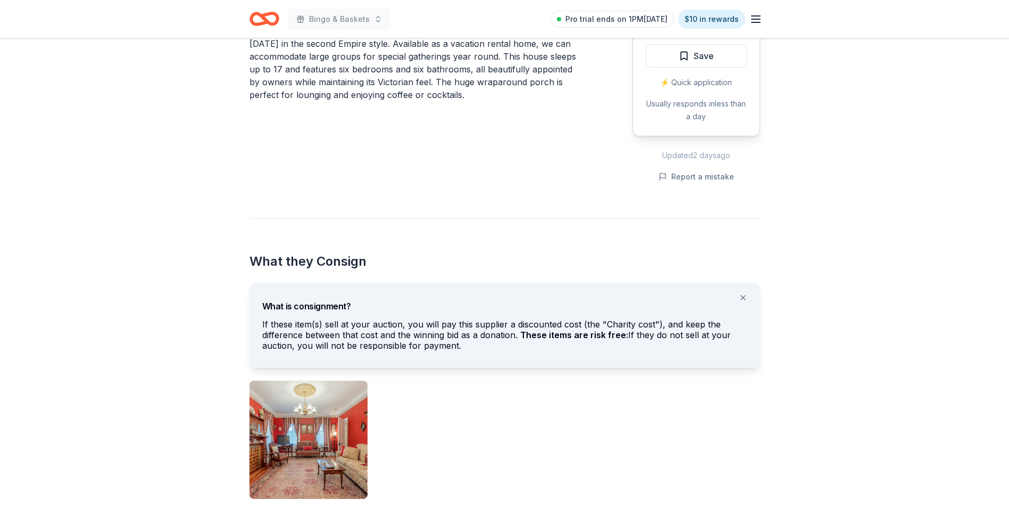
scroll to position [319, 0]
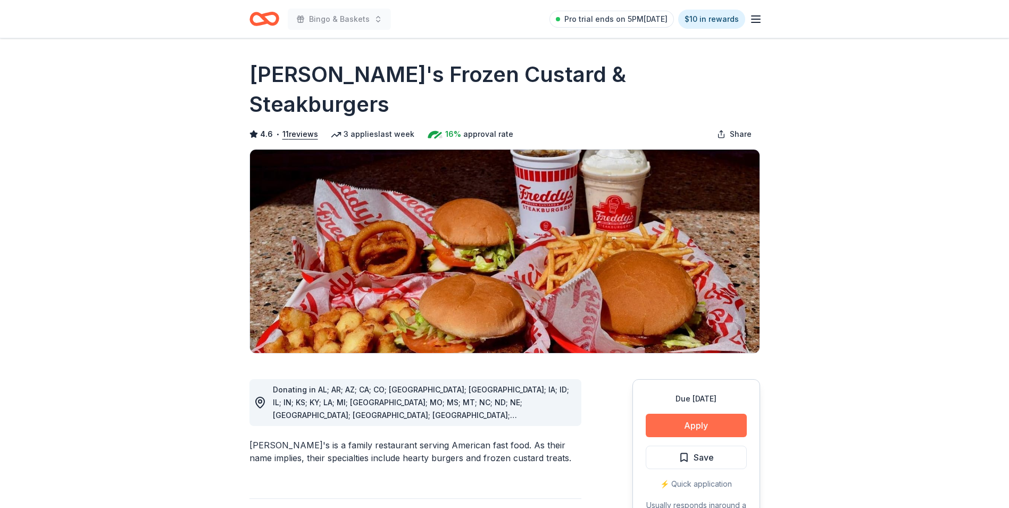
click at [680, 413] on button "Apply" at bounding box center [696, 424] width 101 height 23
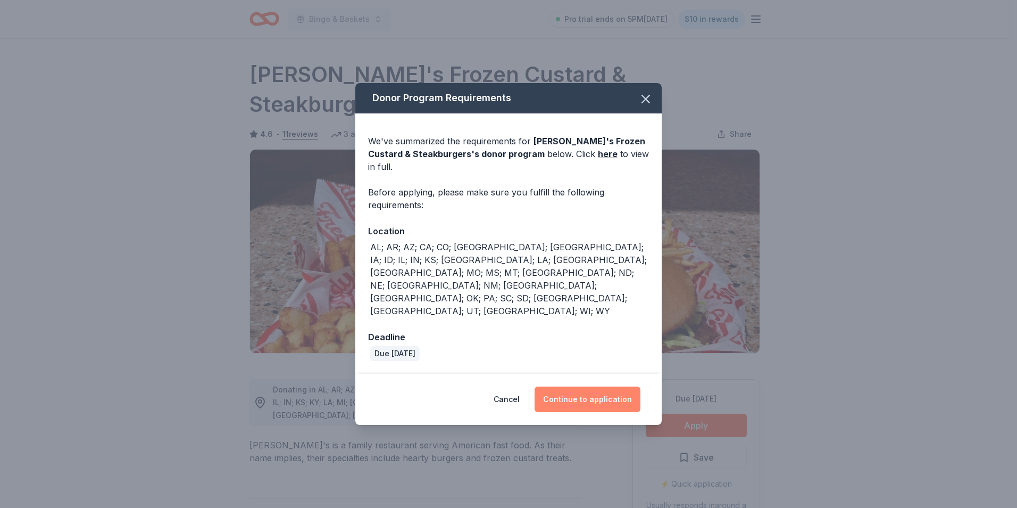
click at [601, 386] on button "Continue to application" at bounding box center [588, 399] width 106 height 26
